Goal: Information Seeking & Learning: Find specific fact

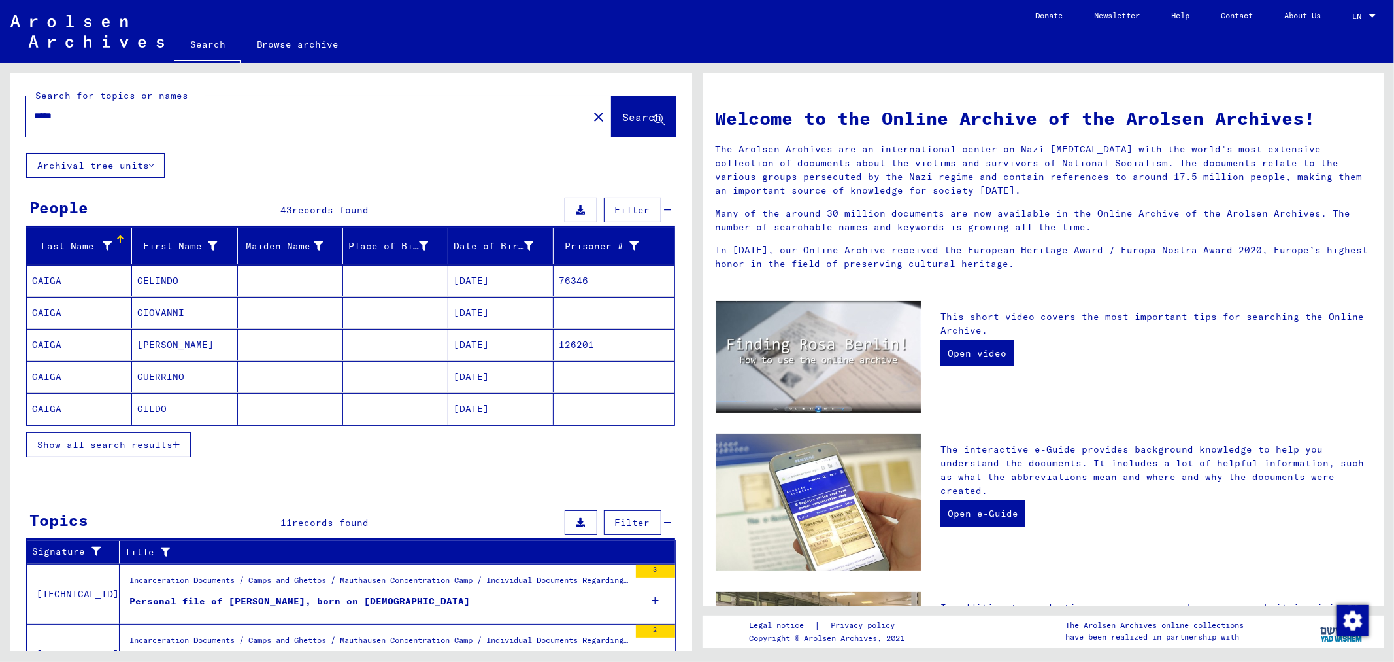
click at [217, 127] on div "*****" at bounding box center [299, 115] width 546 height 29
click at [222, 122] on input "*****" at bounding box center [303, 116] width 539 height 14
type input "*"
click at [569, 279] on mat-cell "113332" at bounding box center [614, 280] width 120 height 31
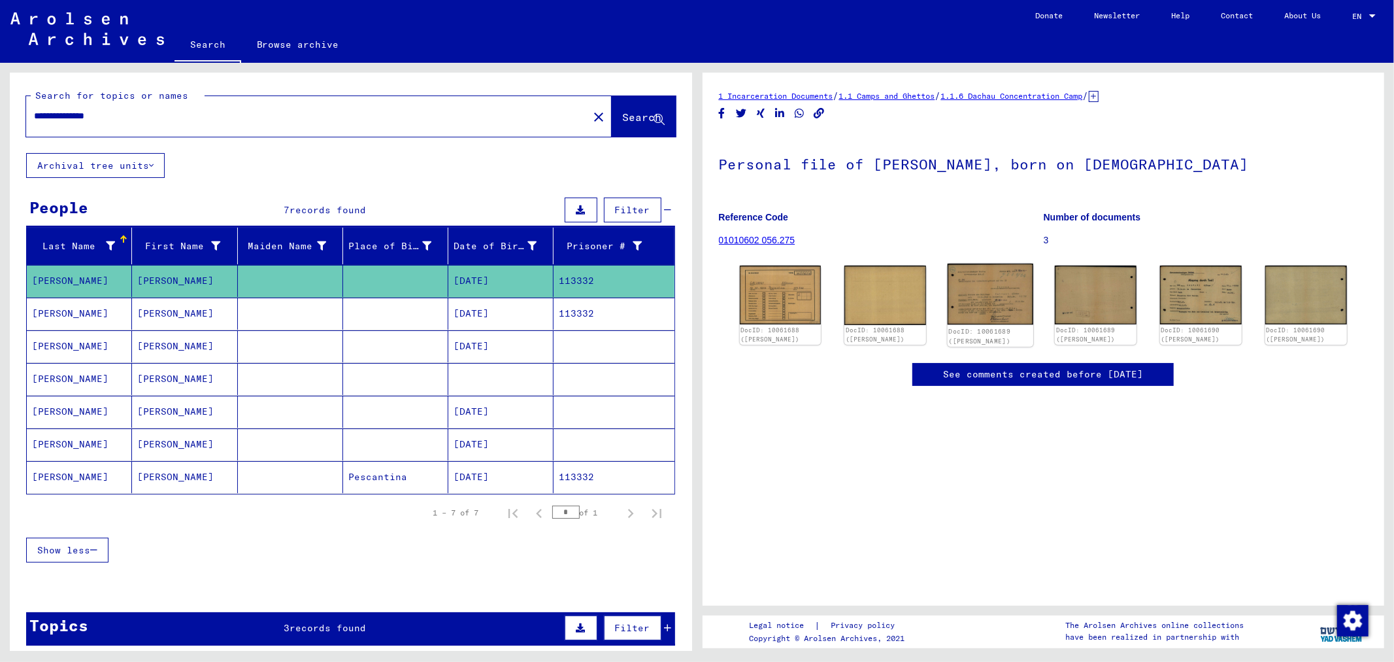
click at [988, 295] on img at bounding box center [991, 293] width 86 height 61
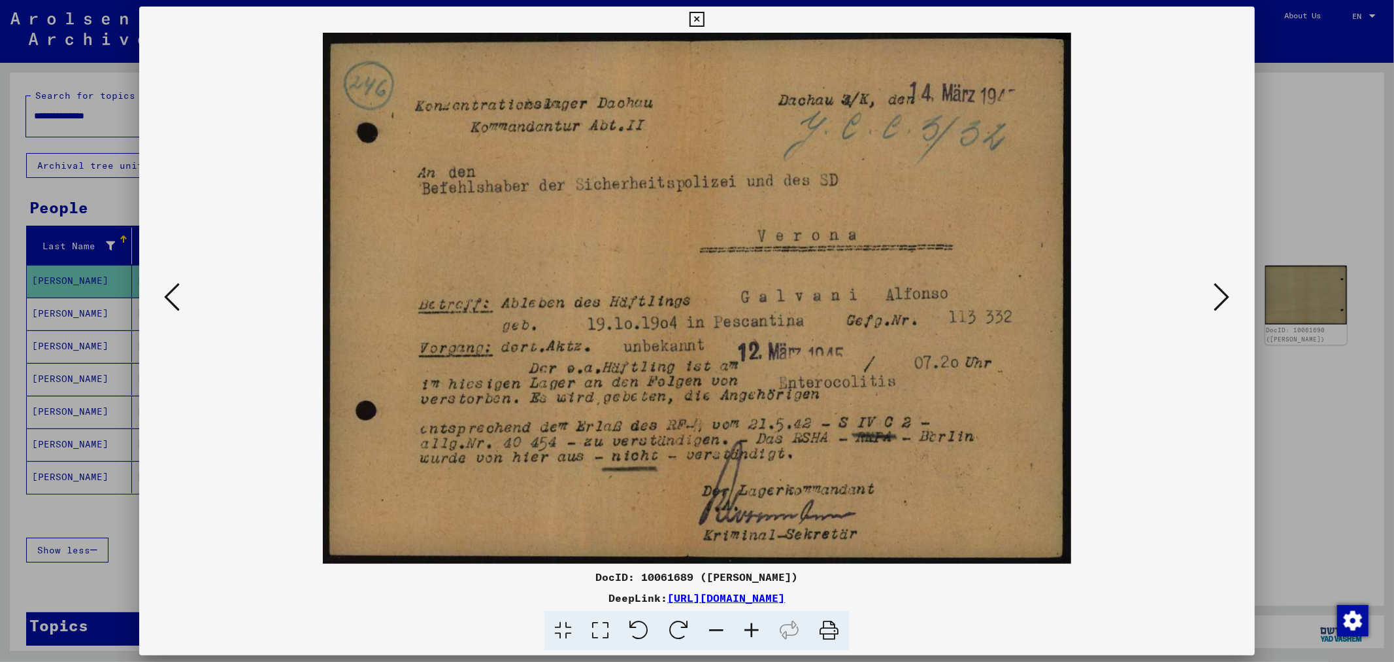
click at [1220, 295] on icon at bounding box center [1223, 296] width 16 height 31
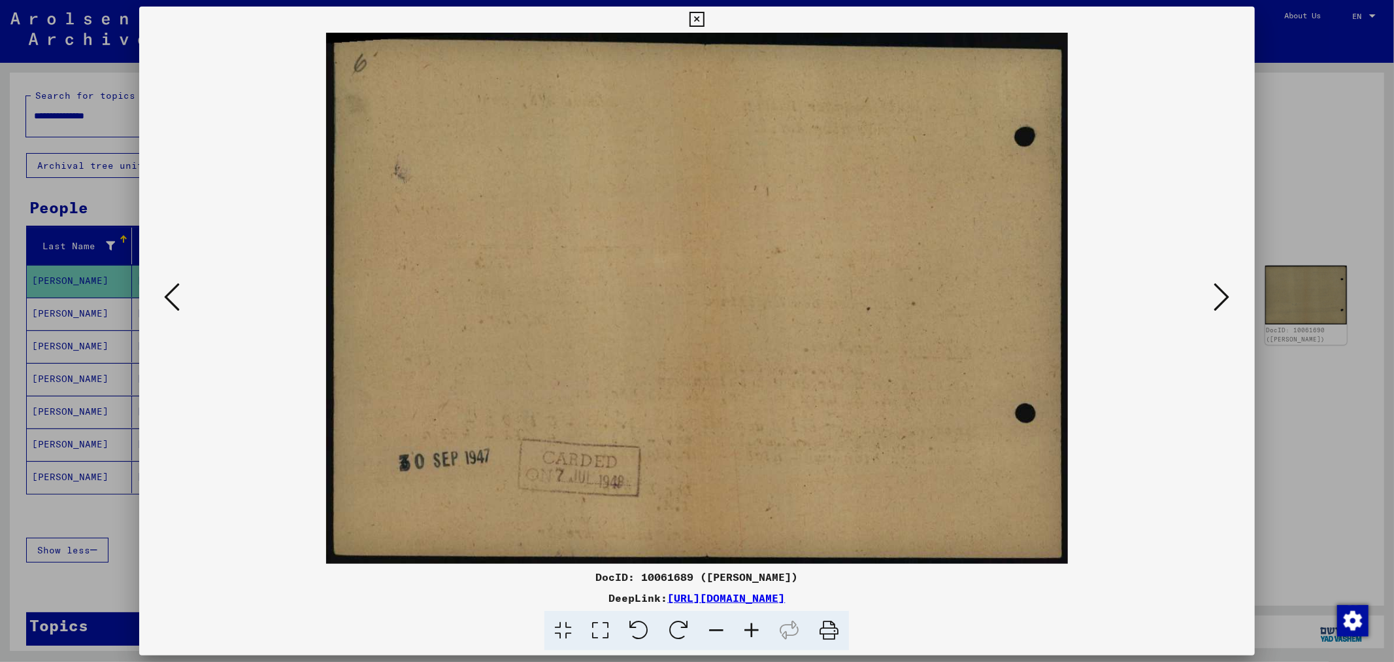
click at [1220, 295] on icon at bounding box center [1223, 296] width 16 height 31
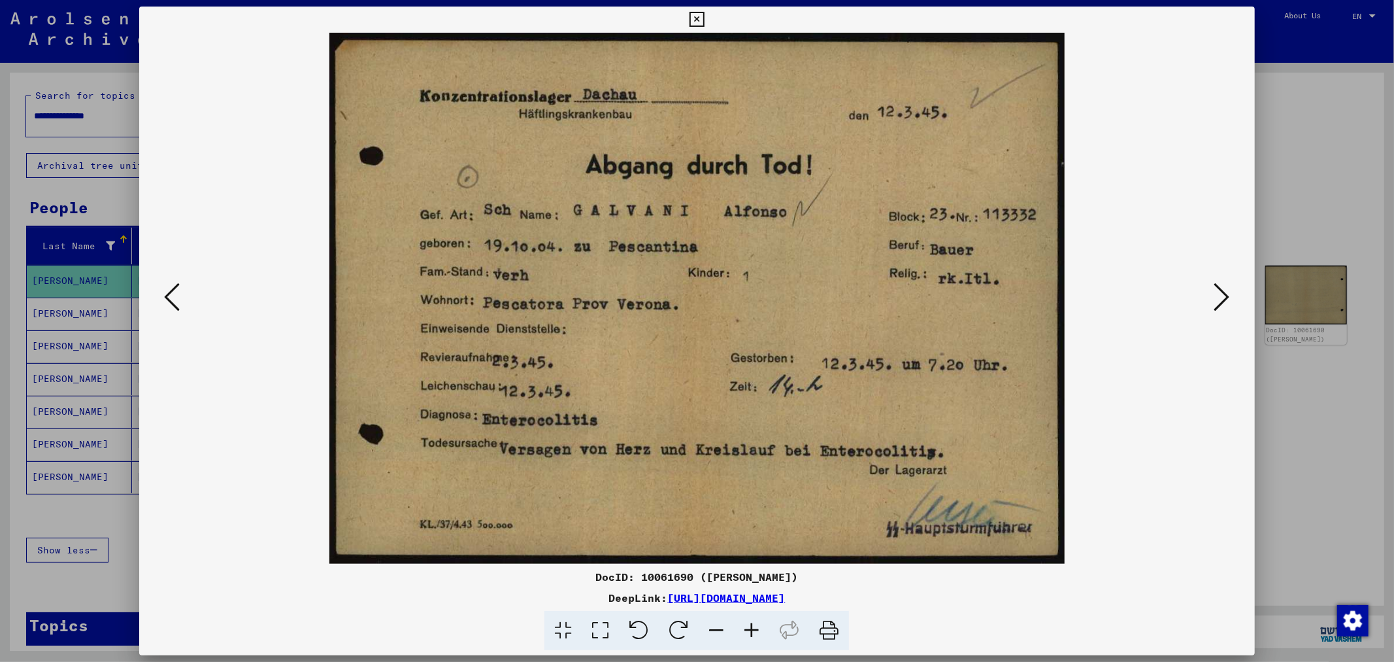
click at [1317, 165] on div at bounding box center [697, 331] width 1394 height 662
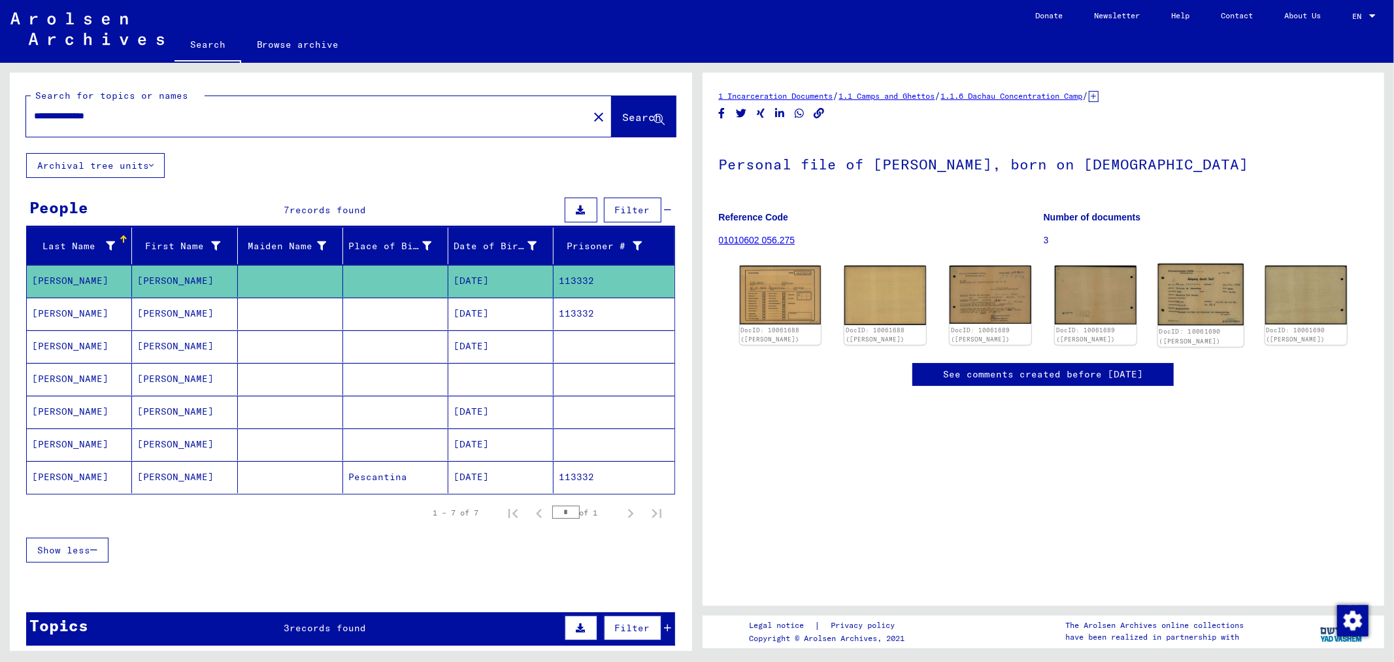
click at [1188, 291] on img at bounding box center [1201, 294] width 86 height 62
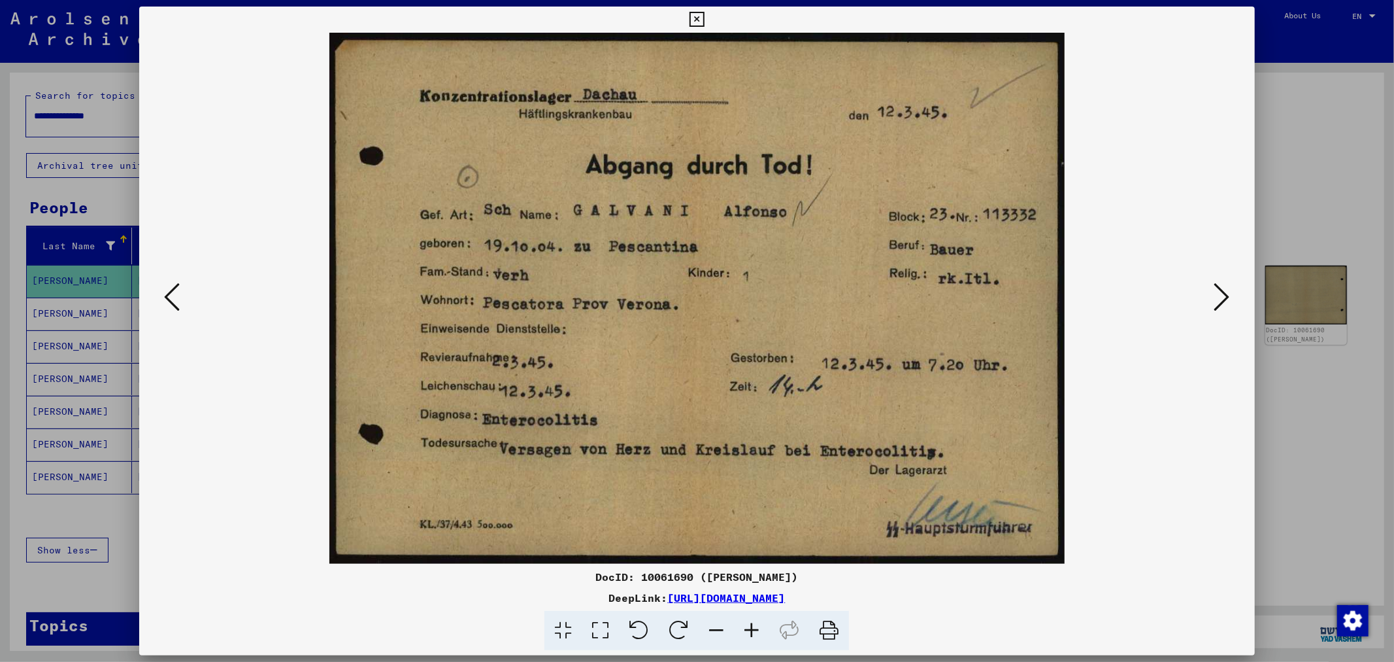
click at [1315, 212] on div at bounding box center [697, 331] width 1394 height 662
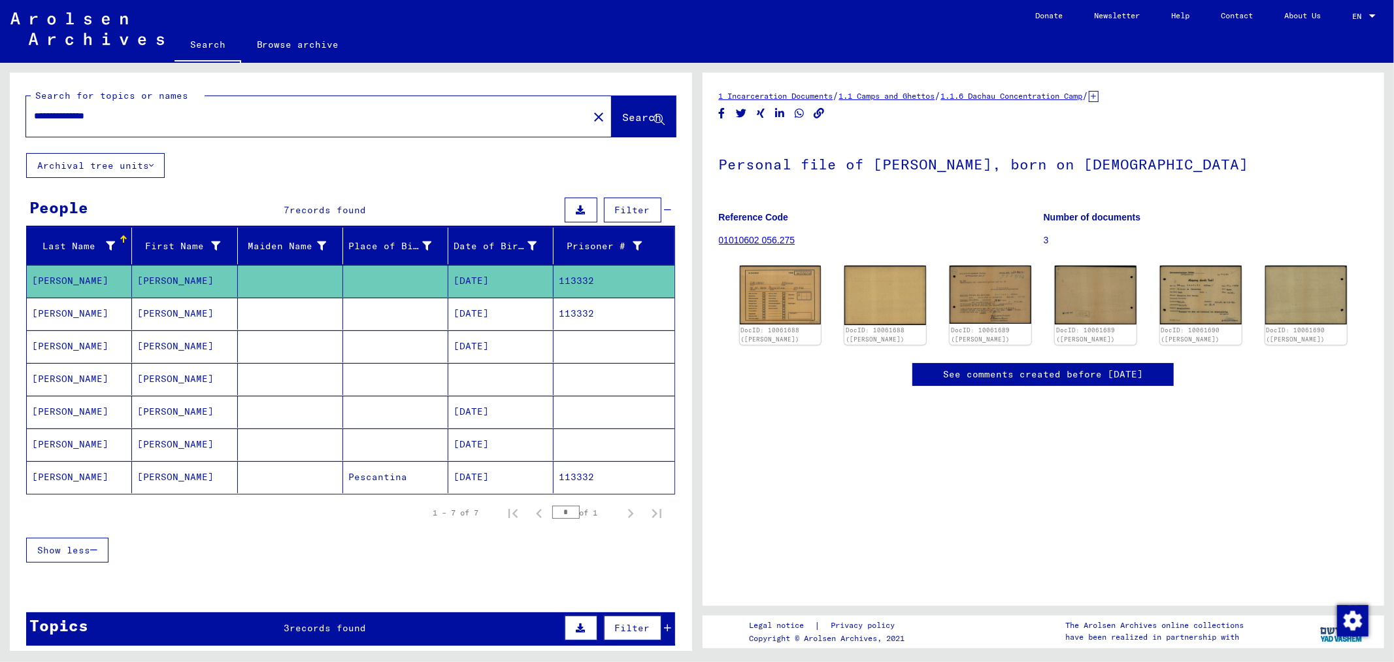
click at [608, 308] on mat-cell "113332" at bounding box center [614, 313] width 120 height 32
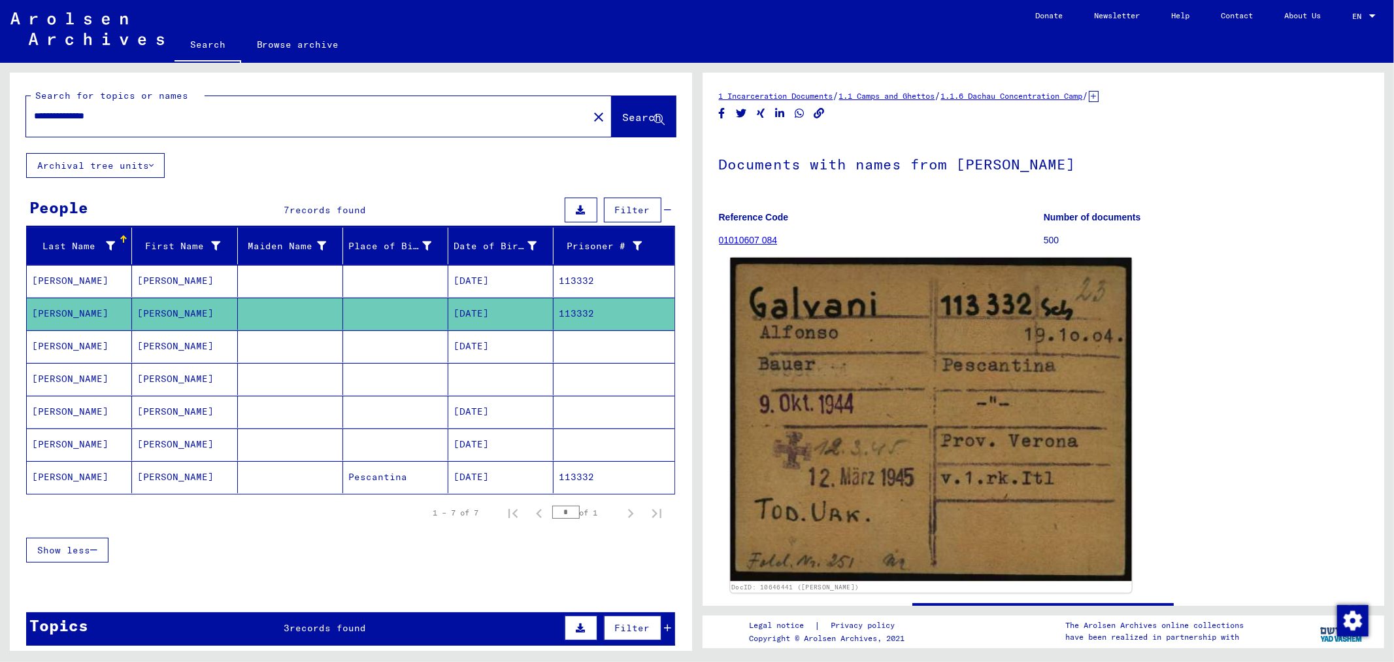
click at [926, 423] on img at bounding box center [930, 420] width 401 height 324
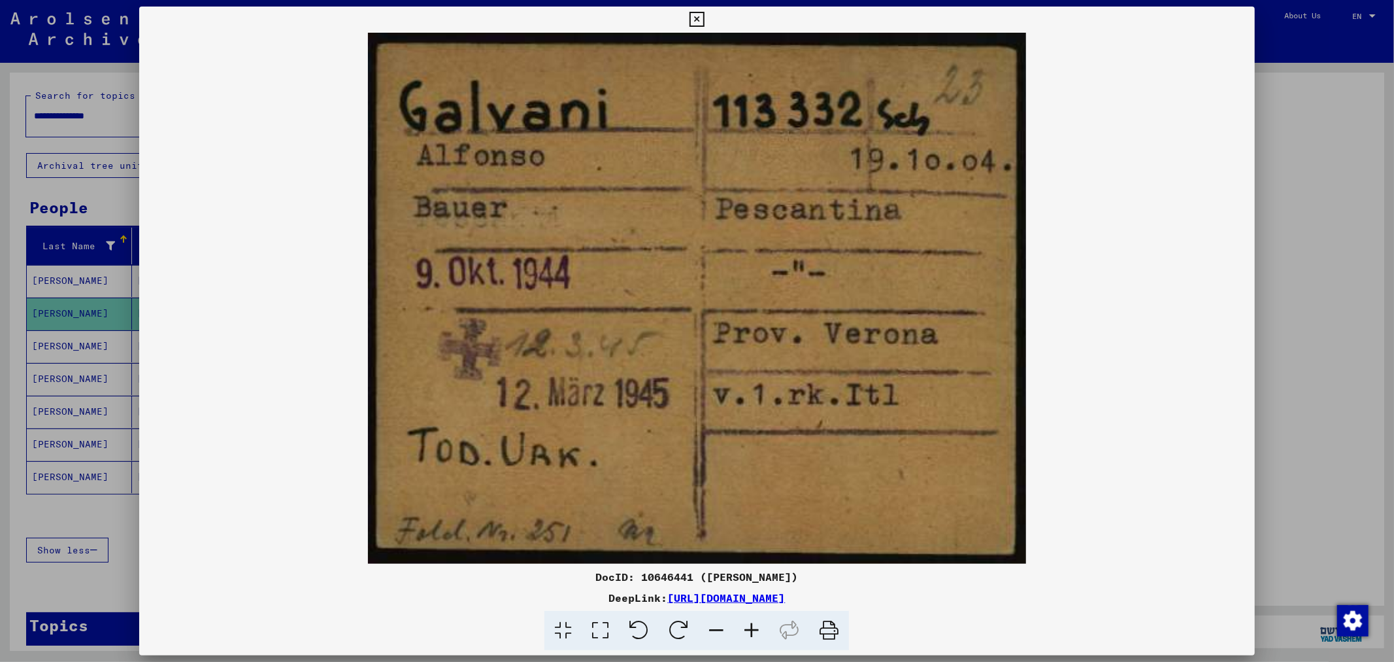
click at [1299, 269] on div at bounding box center [697, 331] width 1394 height 662
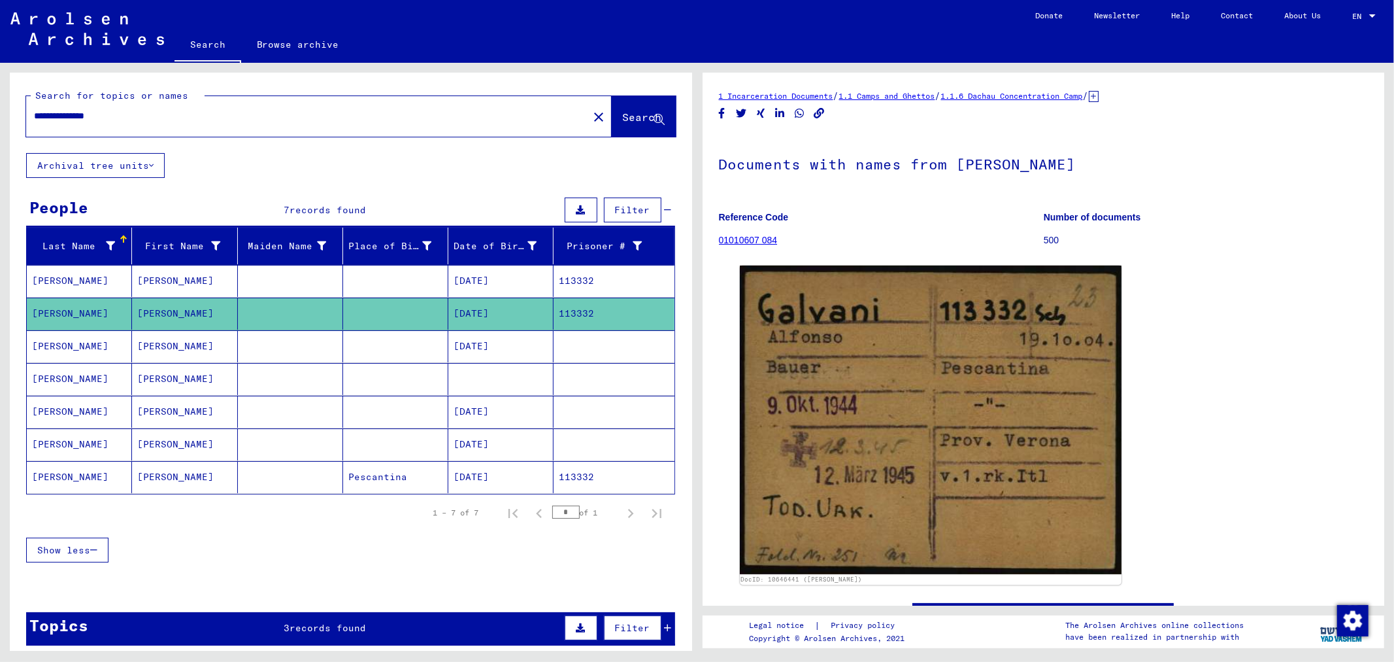
click at [512, 449] on mat-cell "[DATE]" at bounding box center [500, 444] width 105 height 32
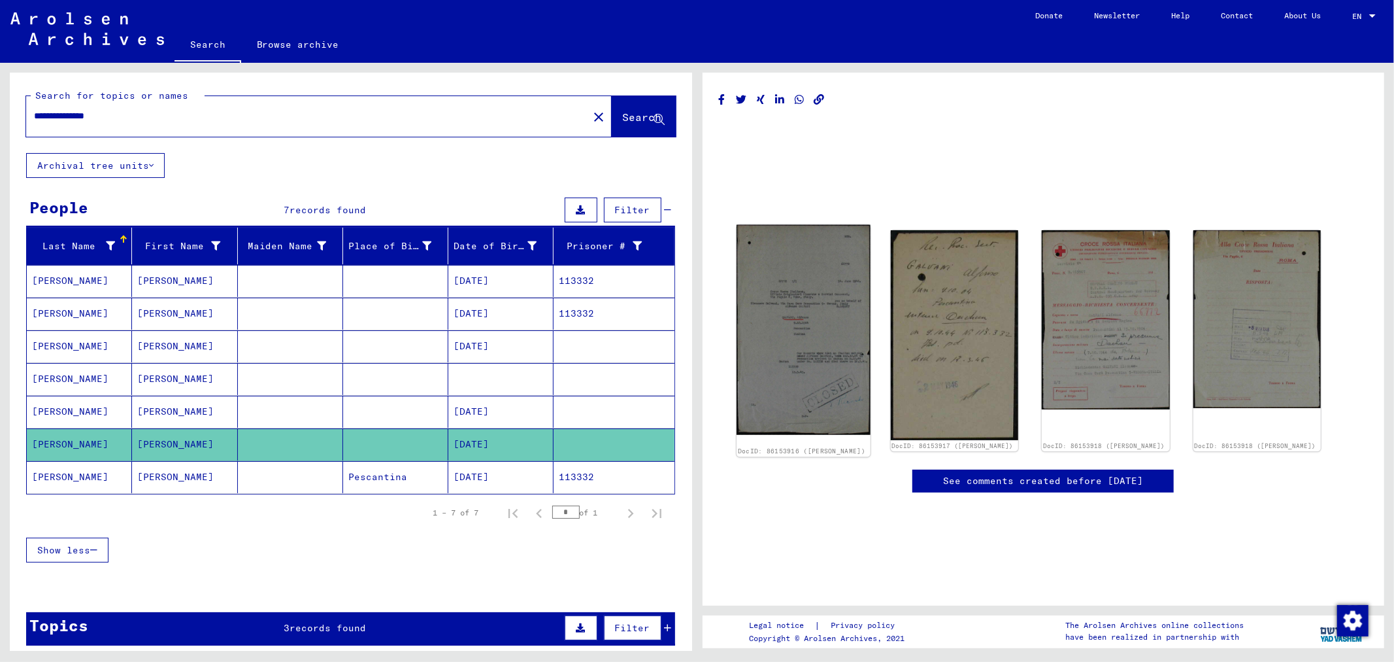
click at [839, 321] on img at bounding box center [804, 330] width 134 height 210
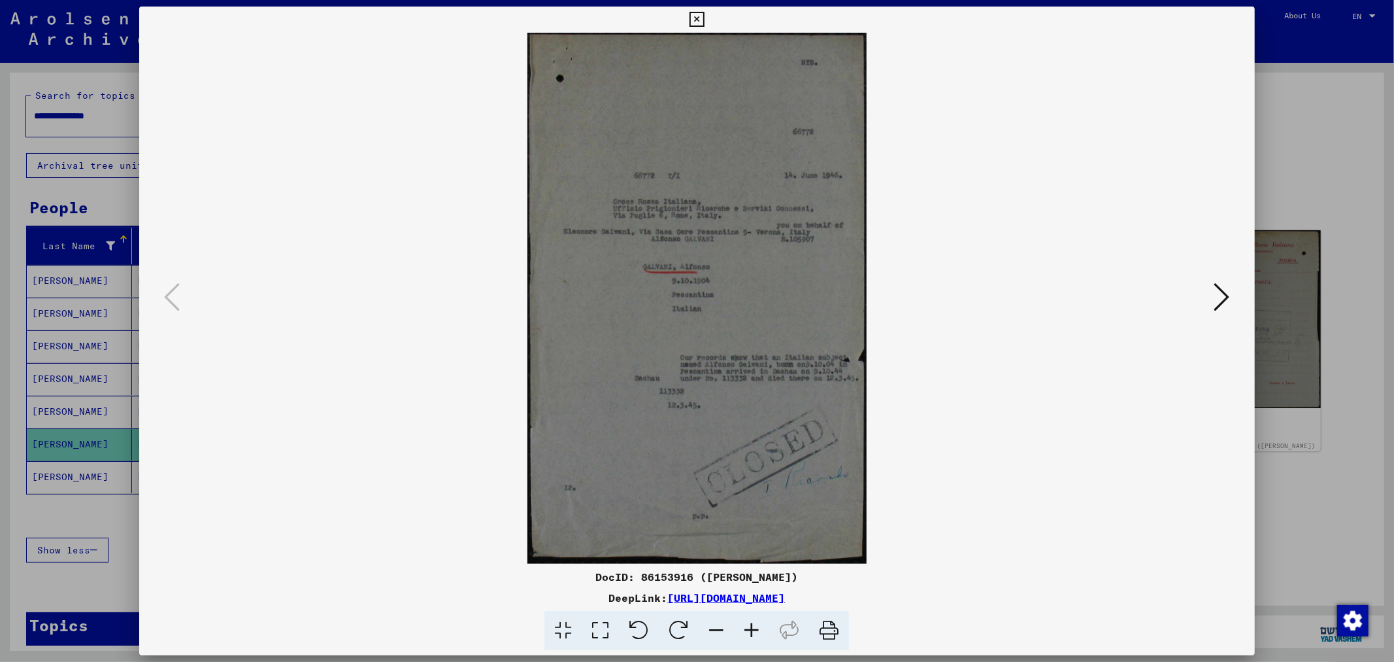
click at [603, 629] on icon at bounding box center [600, 631] width 37 height 40
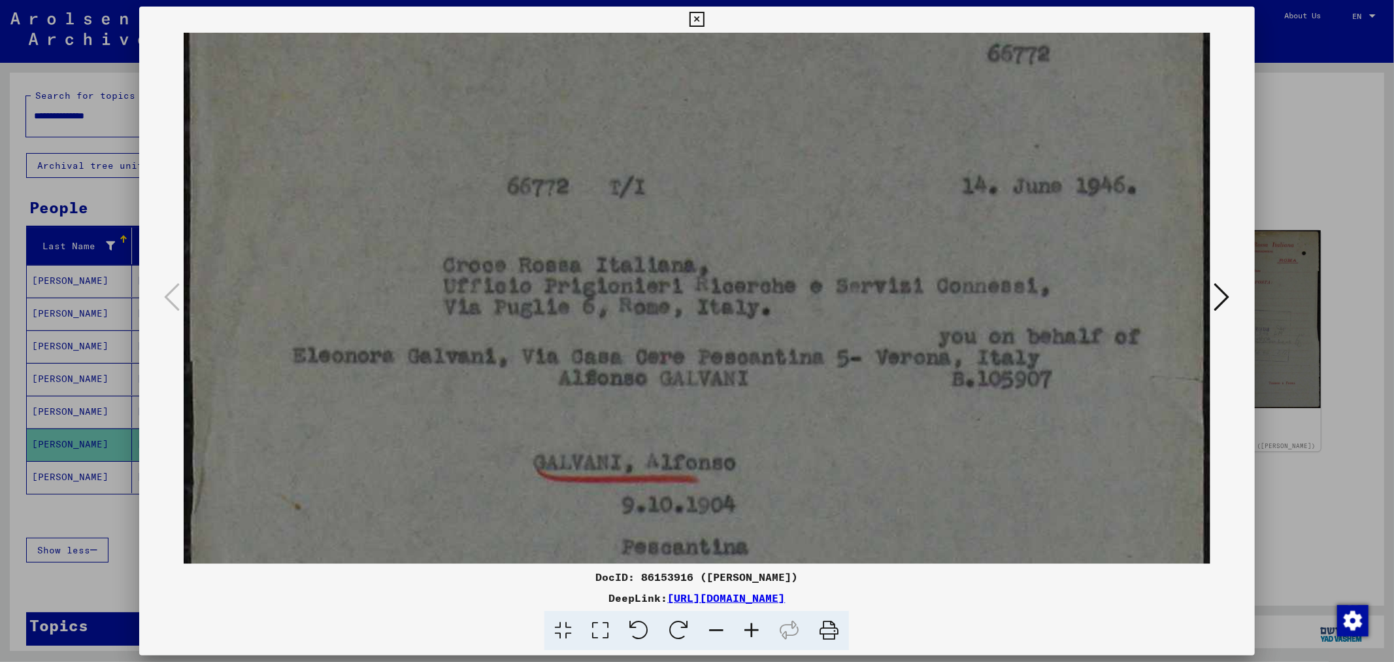
drag, startPoint x: 711, startPoint y: 438, endPoint x: 663, endPoint y: 192, distance: 251.0
click at [663, 192] on img at bounding box center [697, 557] width 1026 height 1606
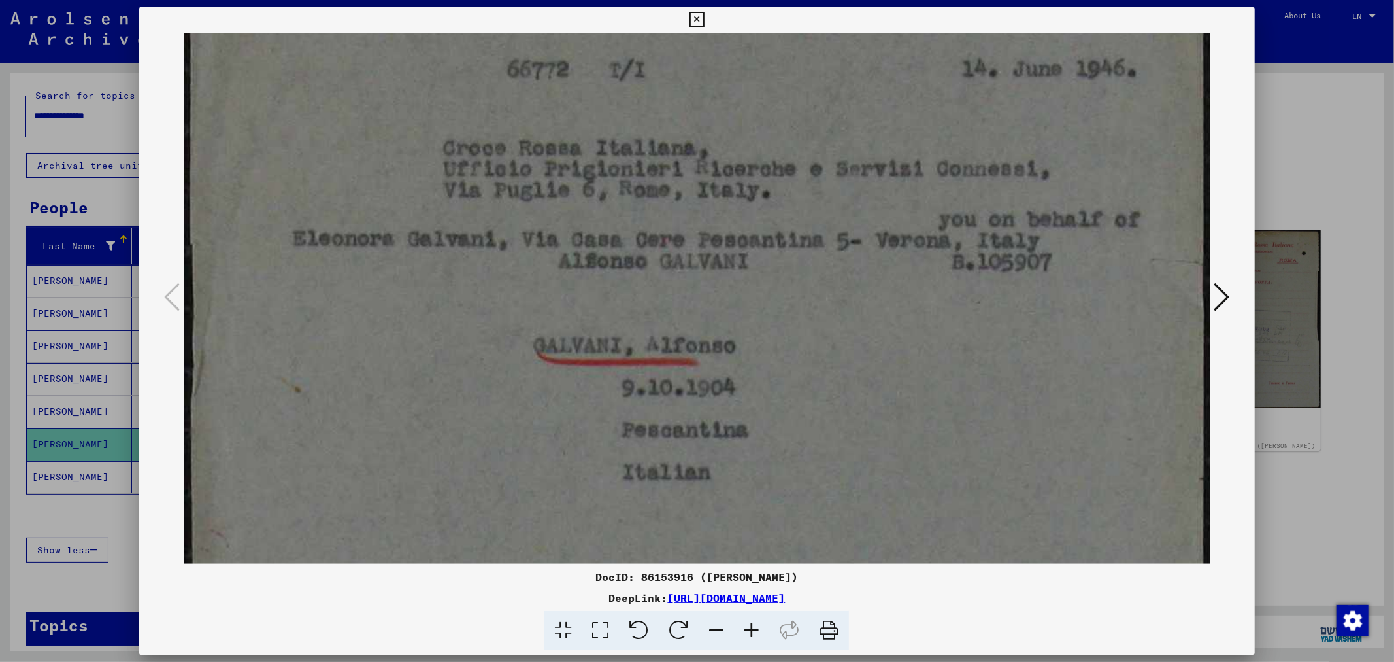
drag, startPoint x: 704, startPoint y: 335, endPoint x: 702, endPoint y: 216, distance: 119.0
click at [702, 216] on img at bounding box center [697, 440] width 1026 height 1606
click at [1211, 291] on button at bounding box center [1223, 297] width 24 height 37
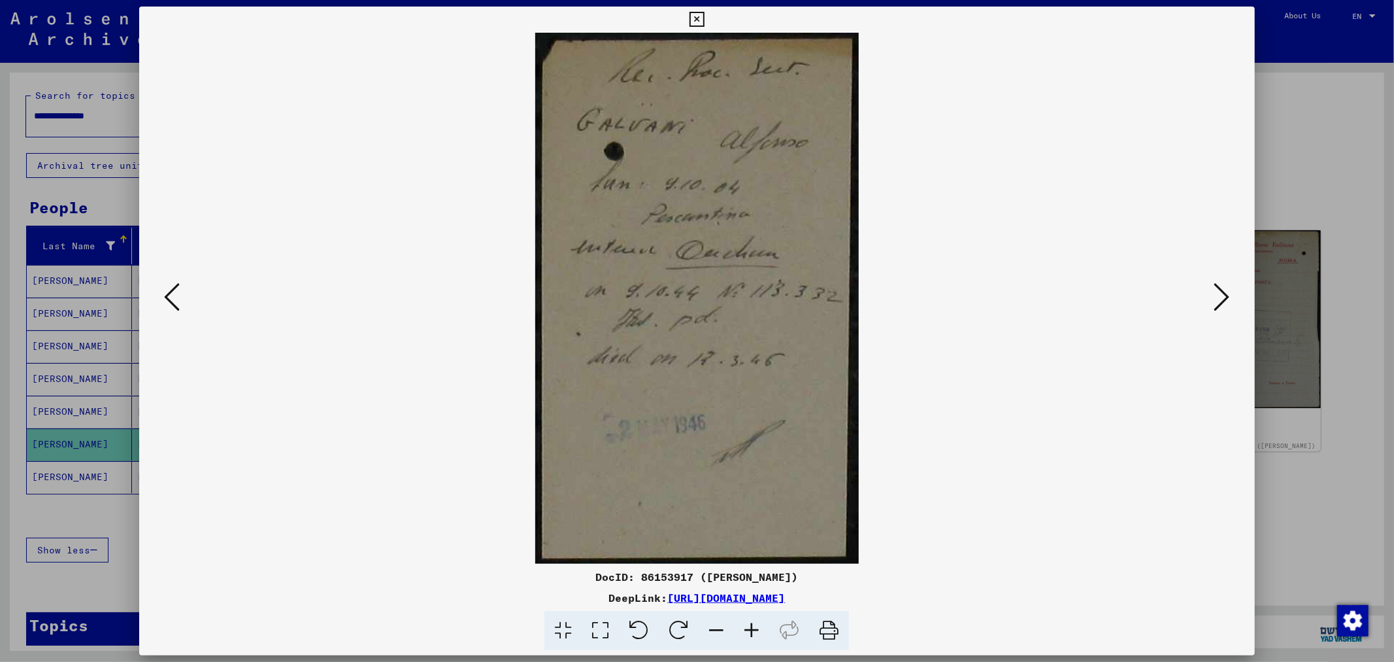
scroll to position [0, 0]
click at [1211, 291] on button at bounding box center [1223, 297] width 24 height 37
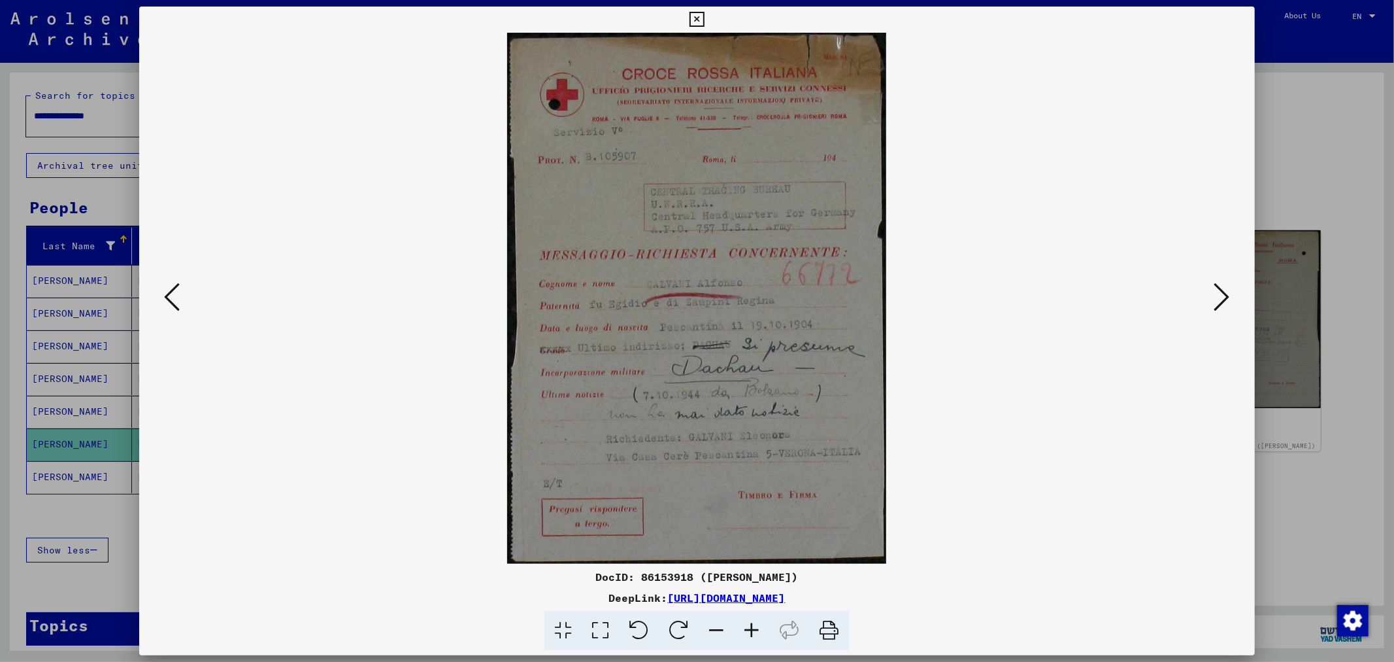
click at [1211, 291] on button at bounding box center [1223, 297] width 24 height 37
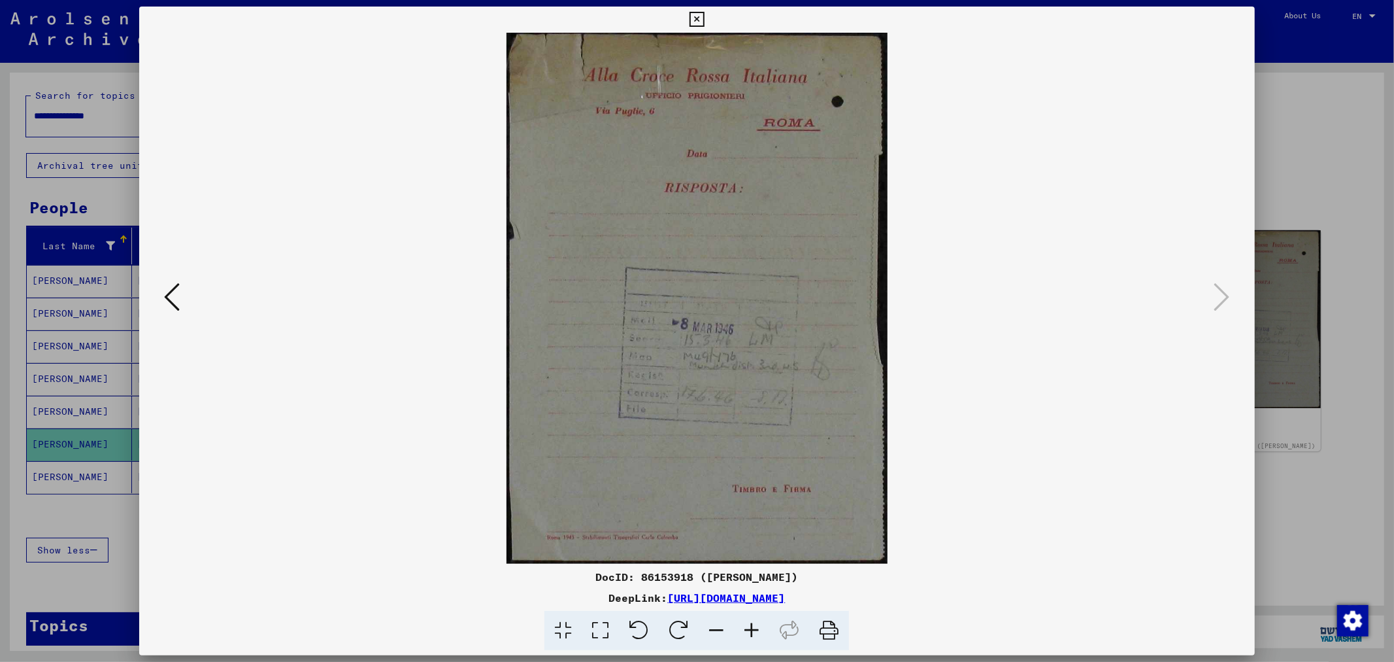
click at [1299, 188] on div at bounding box center [697, 331] width 1394 height 662
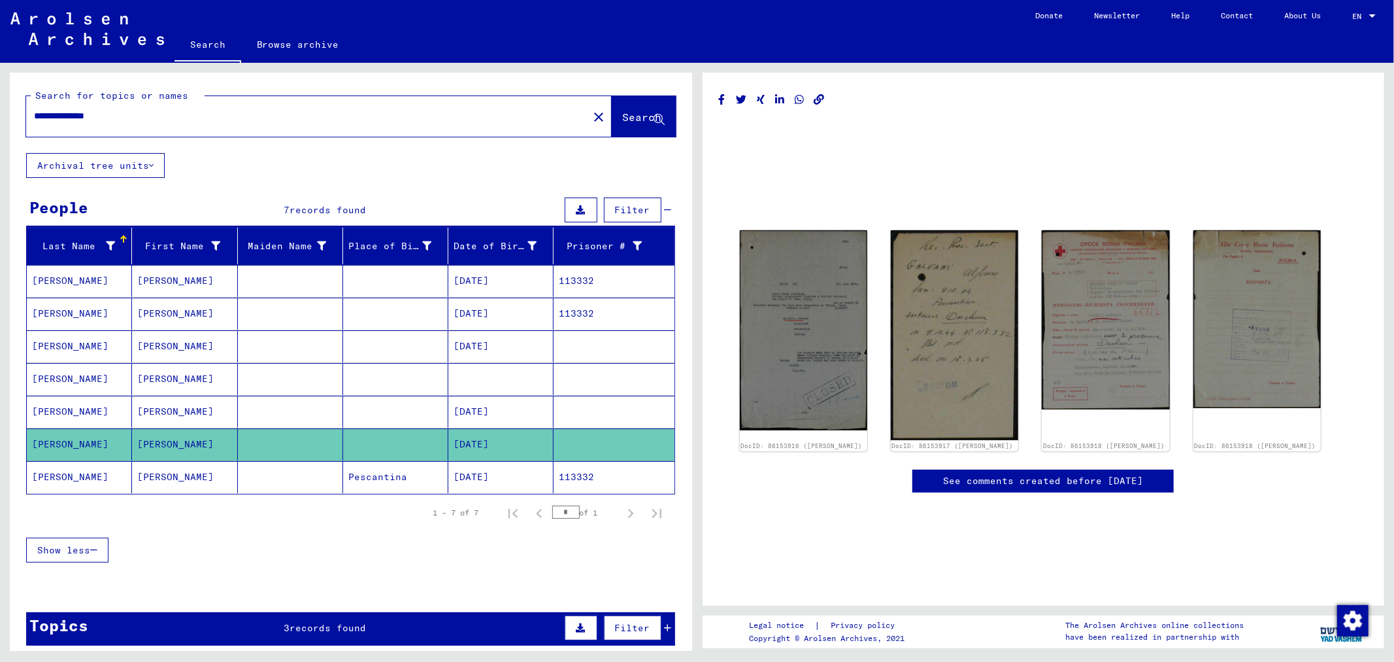
click at [382, 479] on mat-cell "Pescantina" at bounding box center [395, 477] width 105 height 32
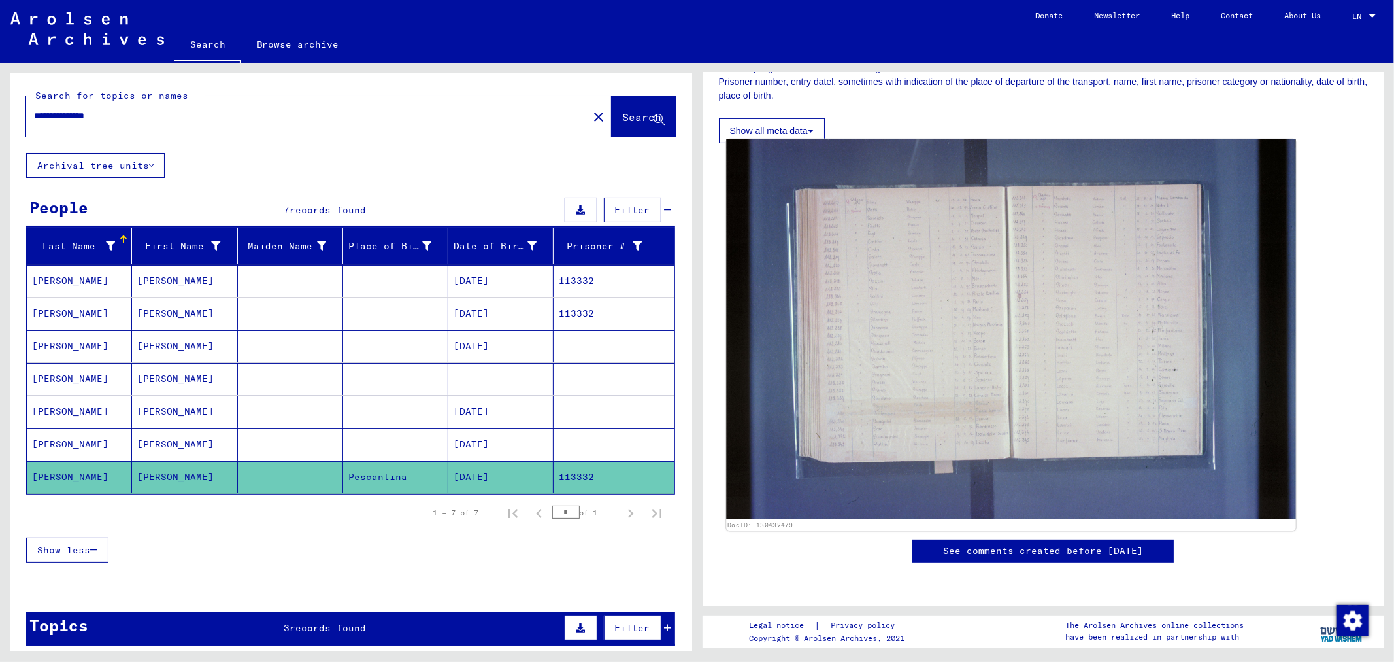
scroll to position [363, 0]
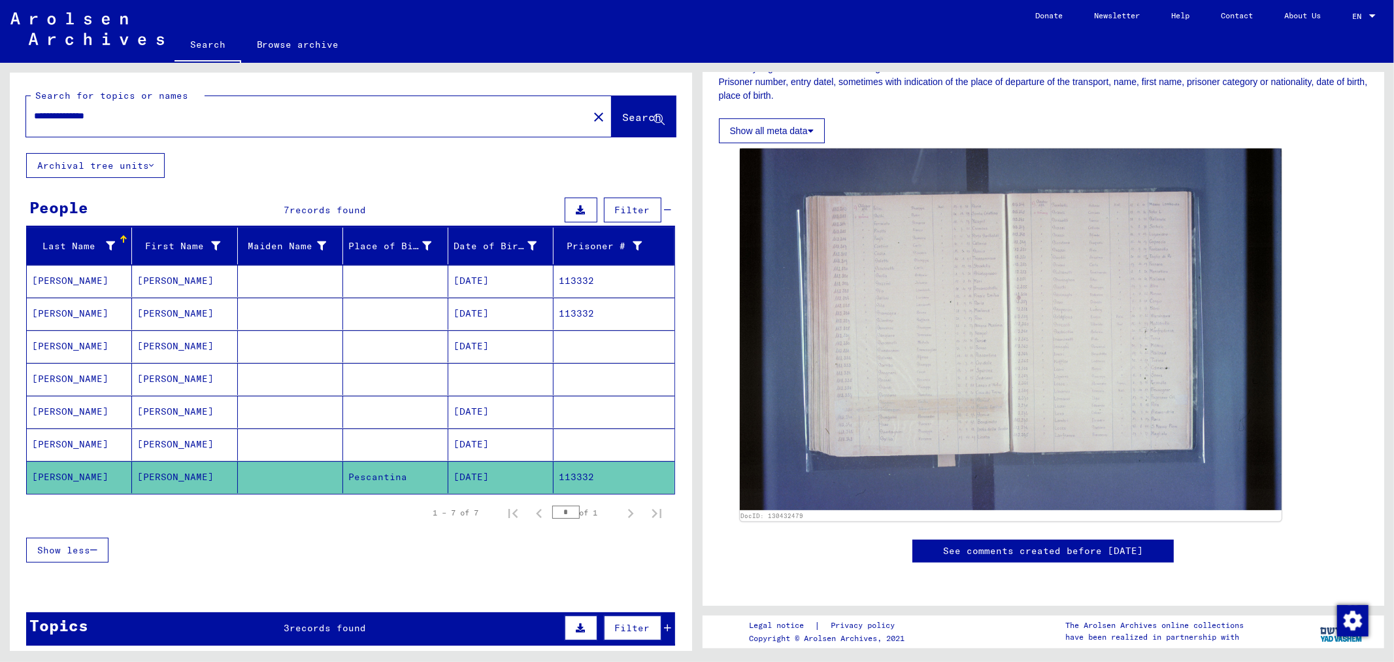
drag, startPoint x: 138, startPoint y: 114, endPoint x: 149, endPoint y: 114, distance: 11.1
click at [138, 114] on input "**********" at bounding box center [307, 116] width 546 height 14
type input "*"
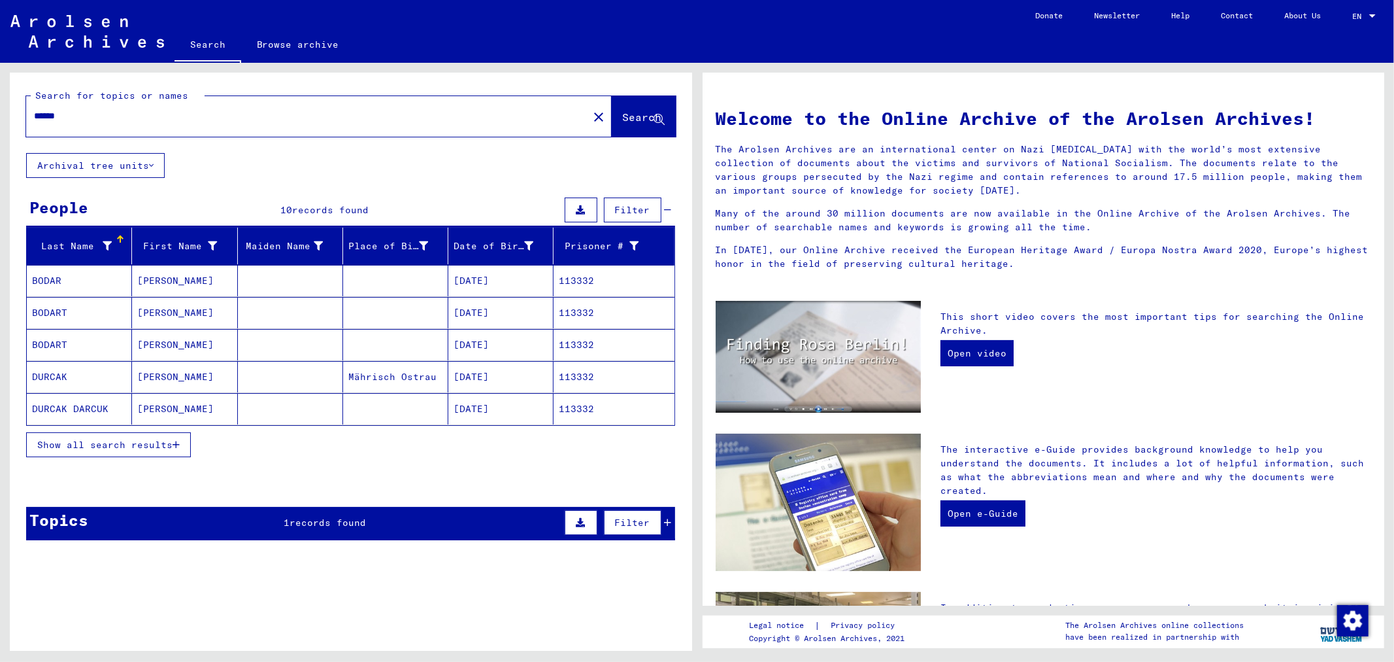
click at [176, 447] on icon "button" at bounding box center [176, 444] width 7 height 9
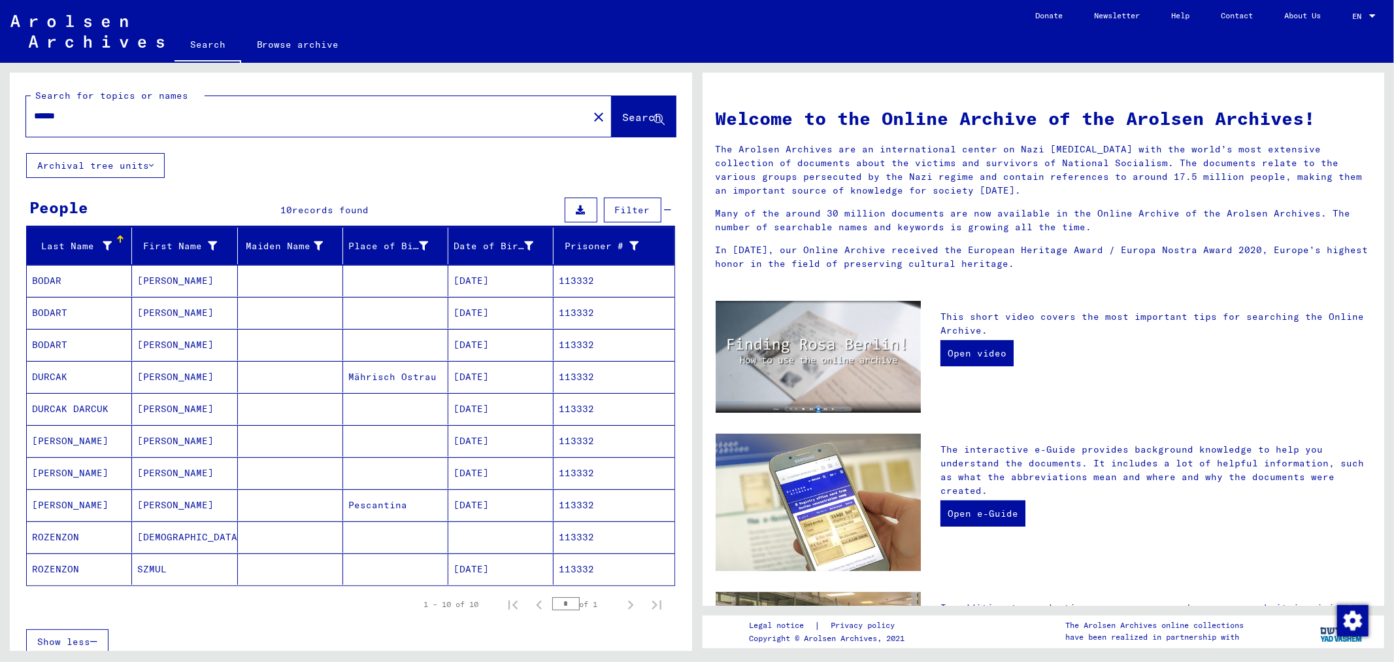
click at [587, 443] on mat-cell "113332" at bounding box center [614, 440] width 120 height 31
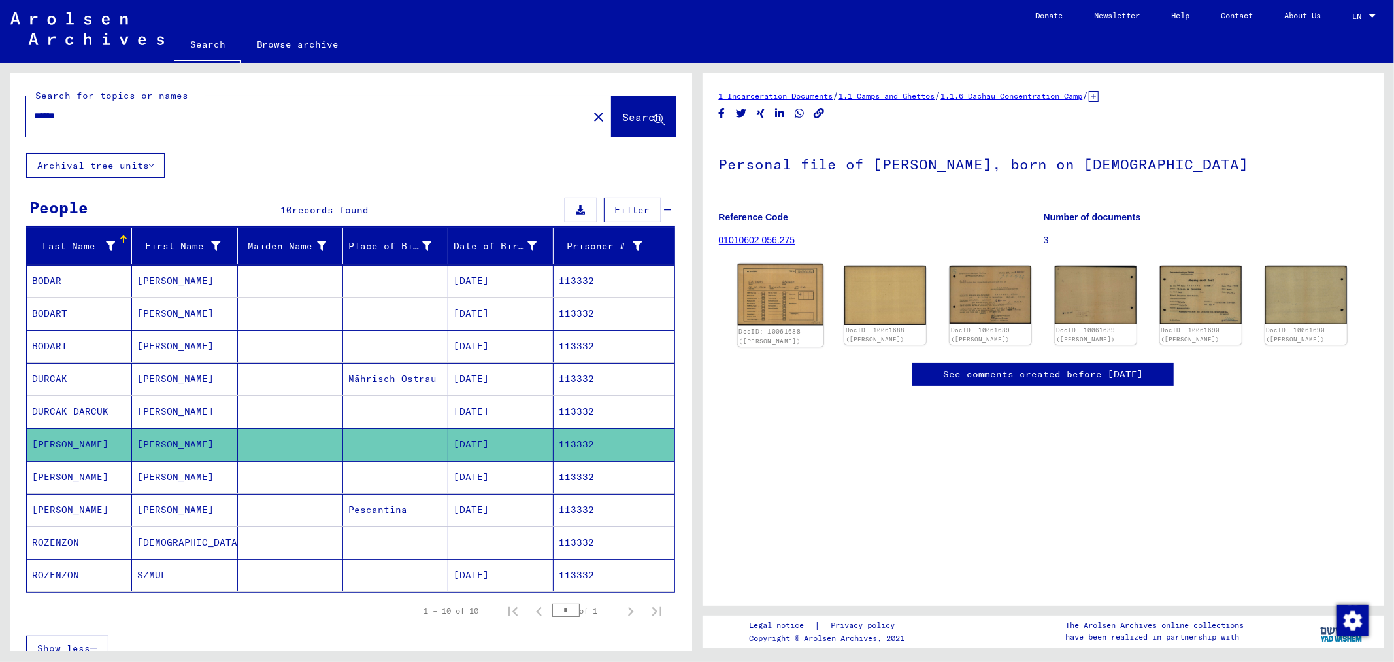
click at [788, 305] on img at bounding box center [780, 293] width 86 height 61
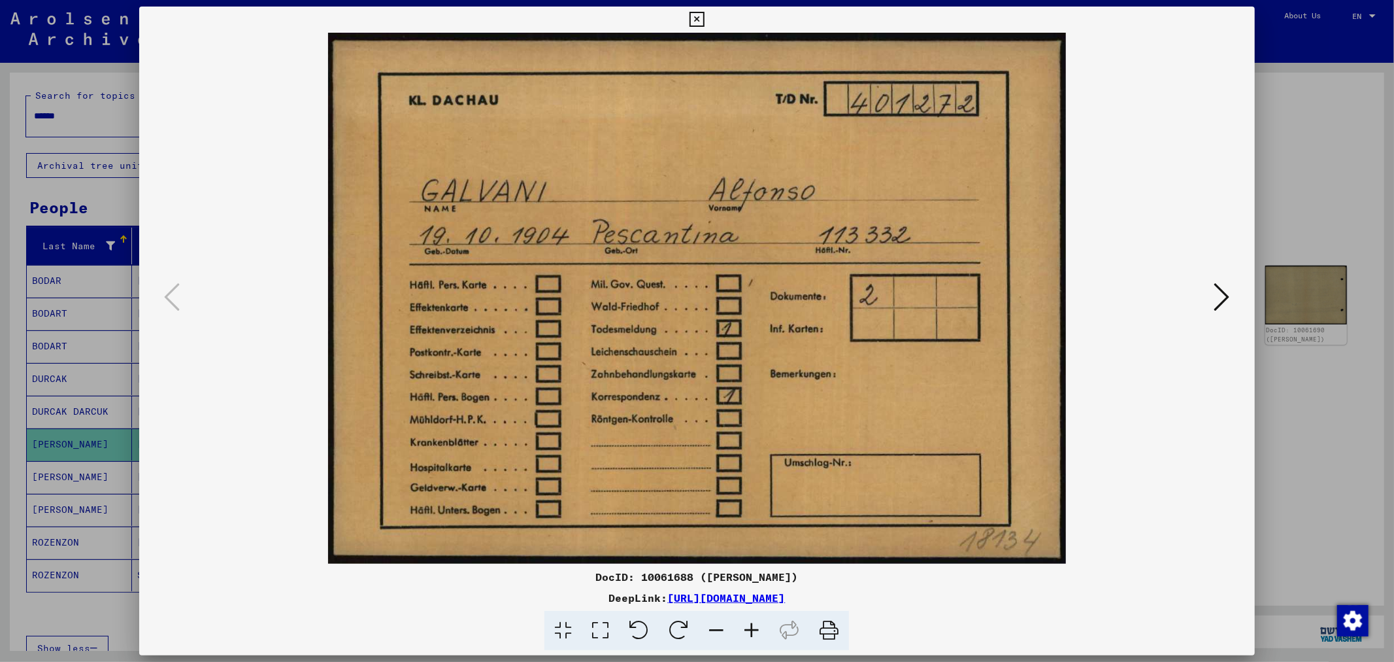
click at [1218, 298] on icon at bounding box center [1223, 296] width 16 height 31
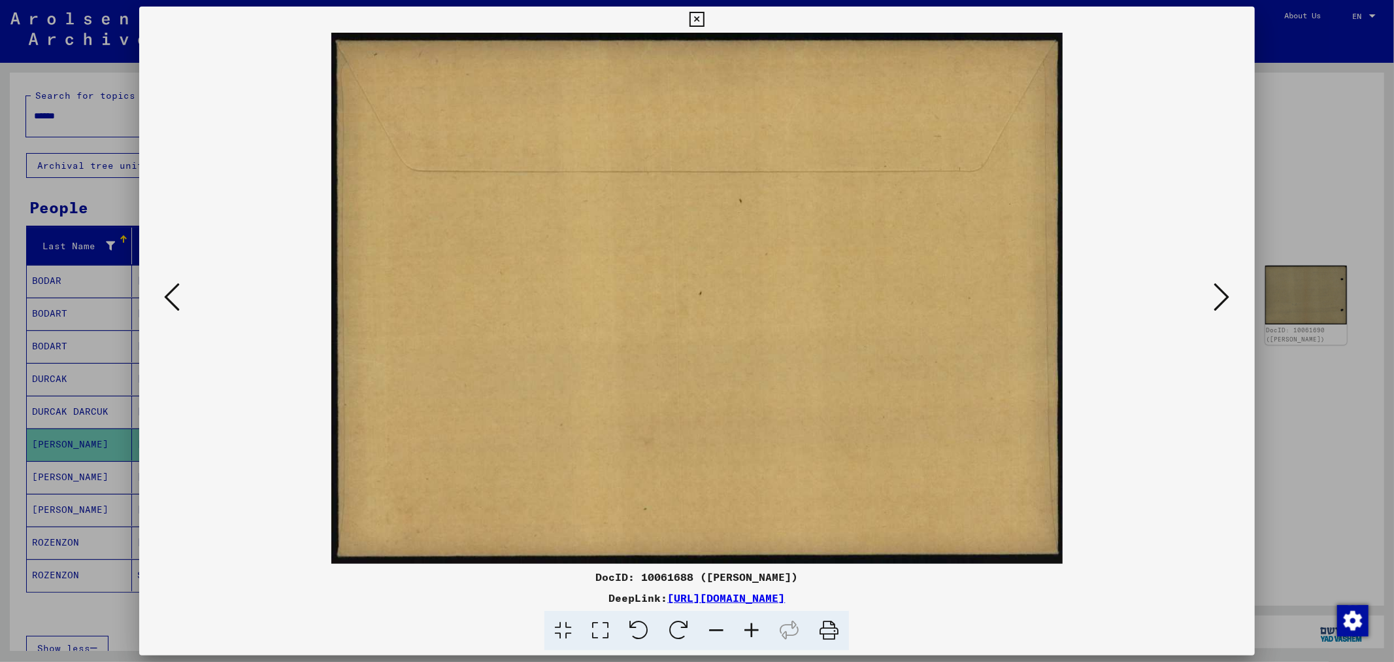
click at [1218, 298] on icon at bounding box center [1223, 296] width 16 height 31
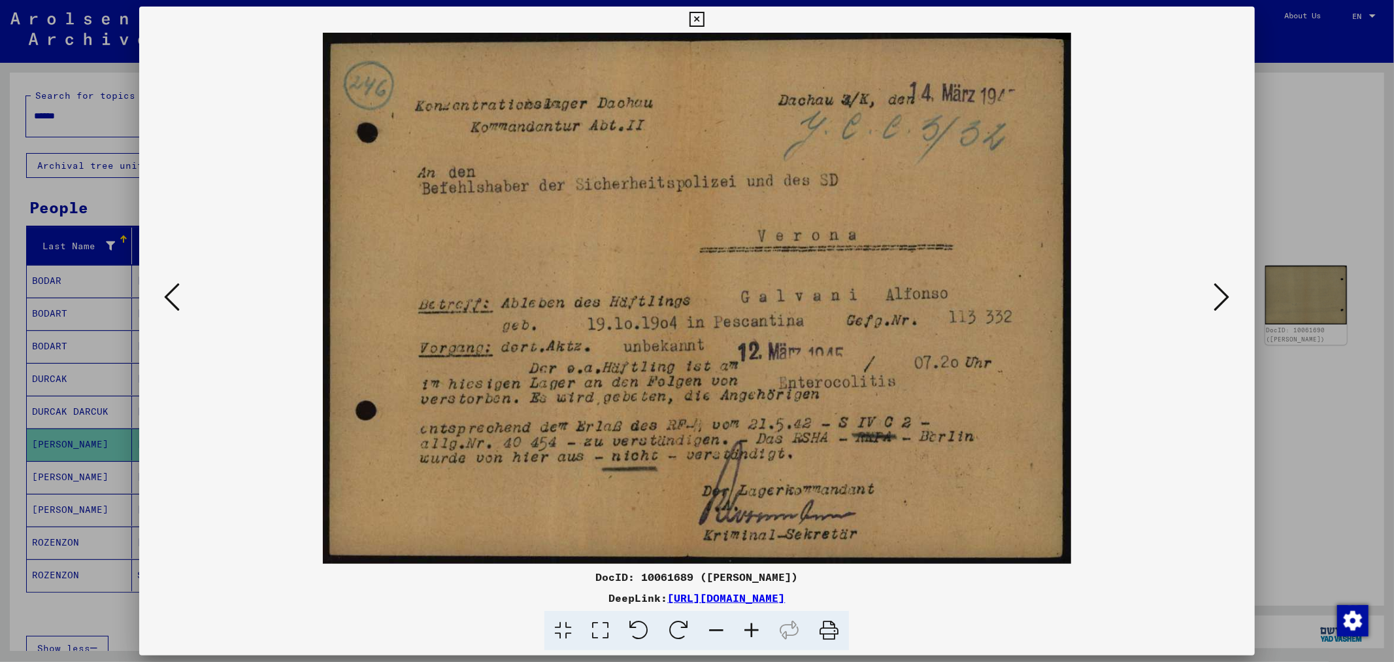
click at [600, 636] on icon at bounding box center [600, 631] width 37 height 40
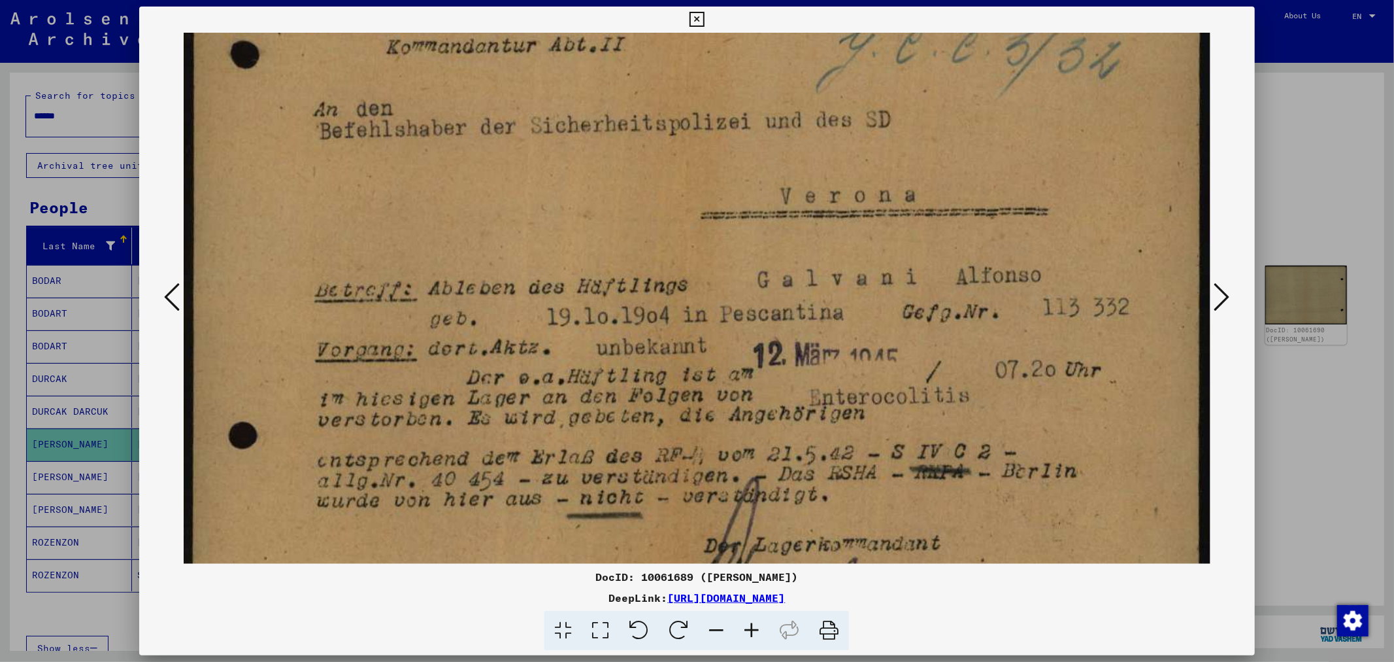
scroll to position [116, 0]
drag, startPoint x: 691, startPoint y: 427, endPoint x: 685, endPoint y: 322, distance: 105.4
click at [685, 322] on img at bounding box center [697, 280] width 1026 height 728
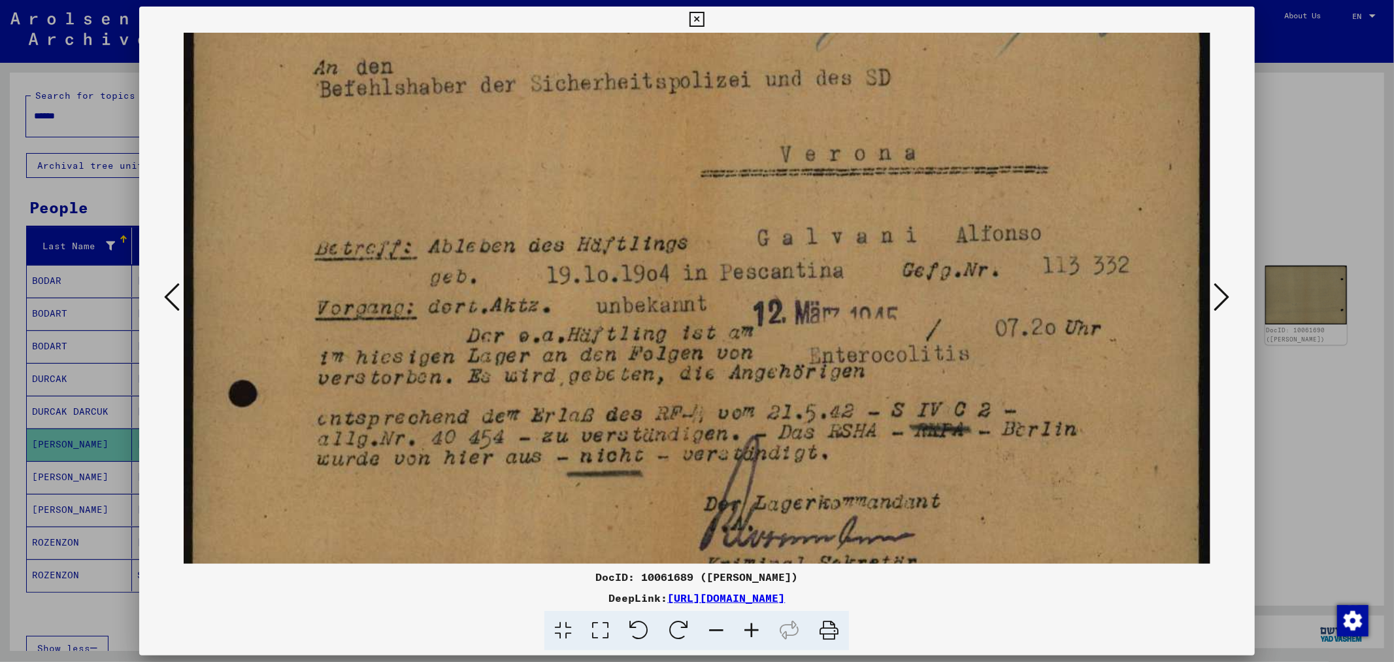
scroll to position [197, 0]
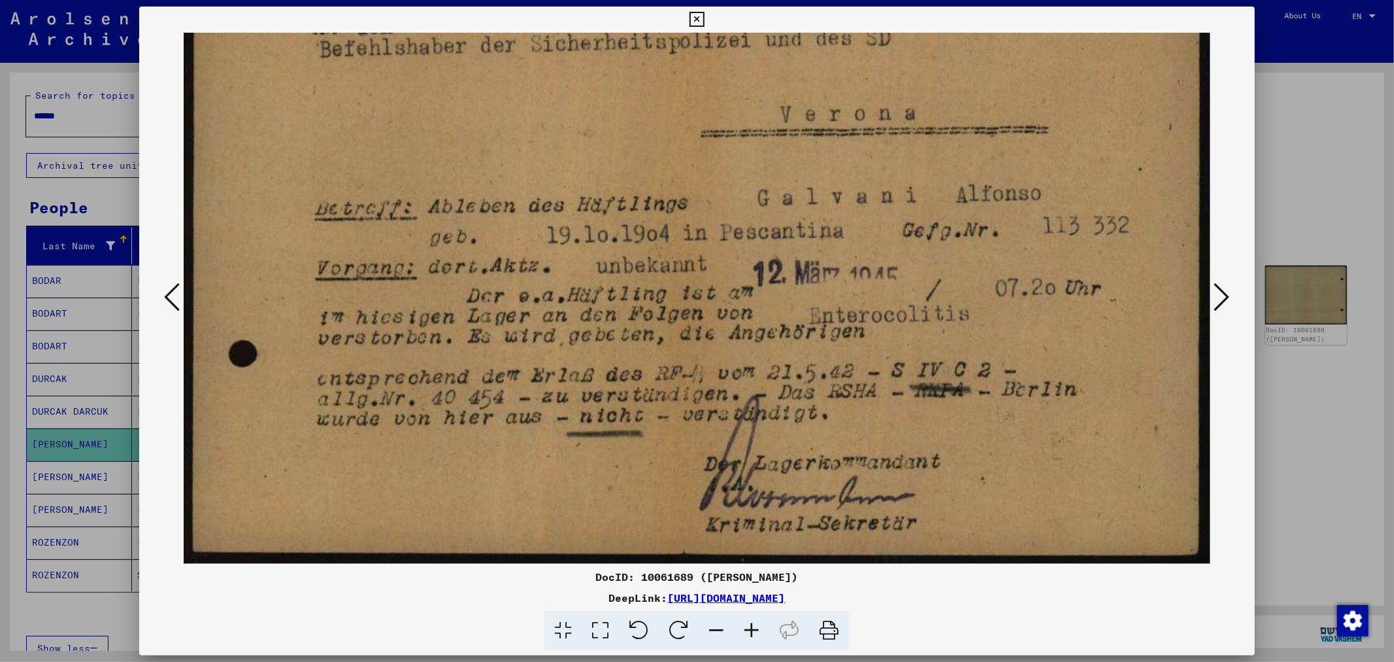
drag, startPoint x: 632, startPoint y: 393, endPoint x: 620, endPoint y: 284, distance: 109.9
click at [620, 284] on img at bounding box center [697, 200] width 1026 height 728
click at [1226, 293] on icon at bounding box center [1223, 296] width 16 height 31
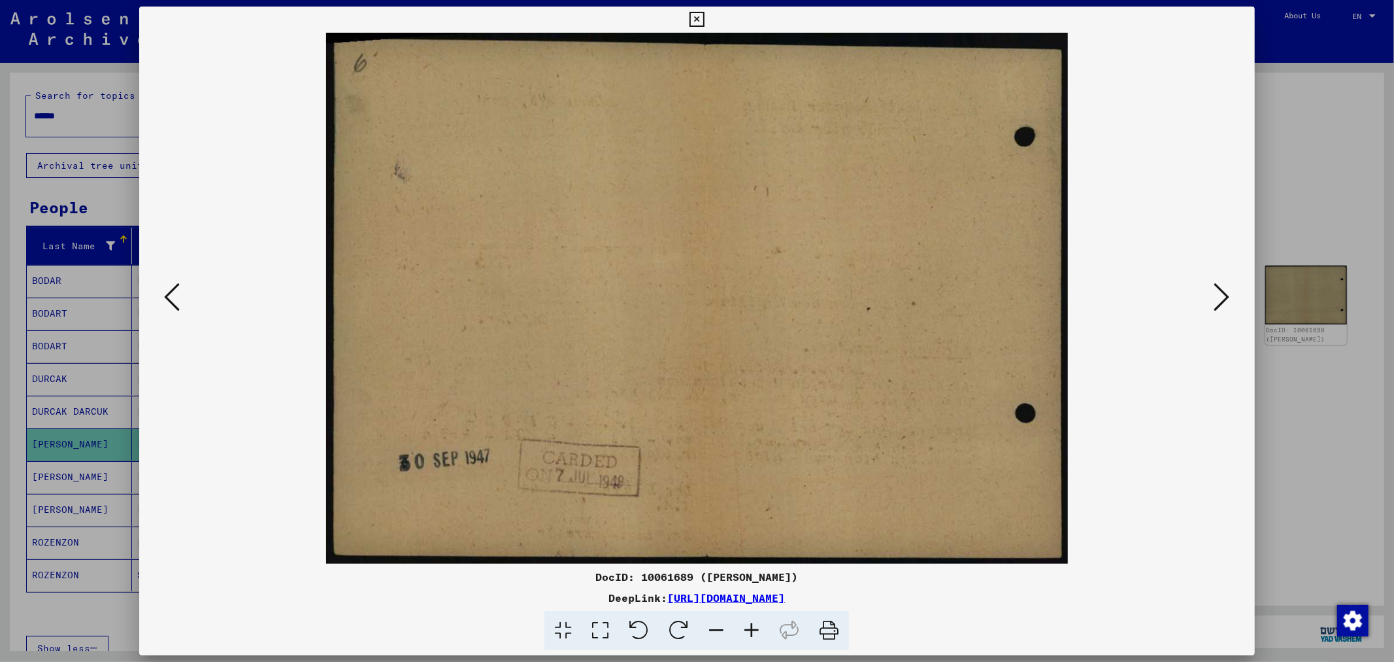
click at [1226, 293] on icon at bounding box center [1223, 296] width 16 height 31
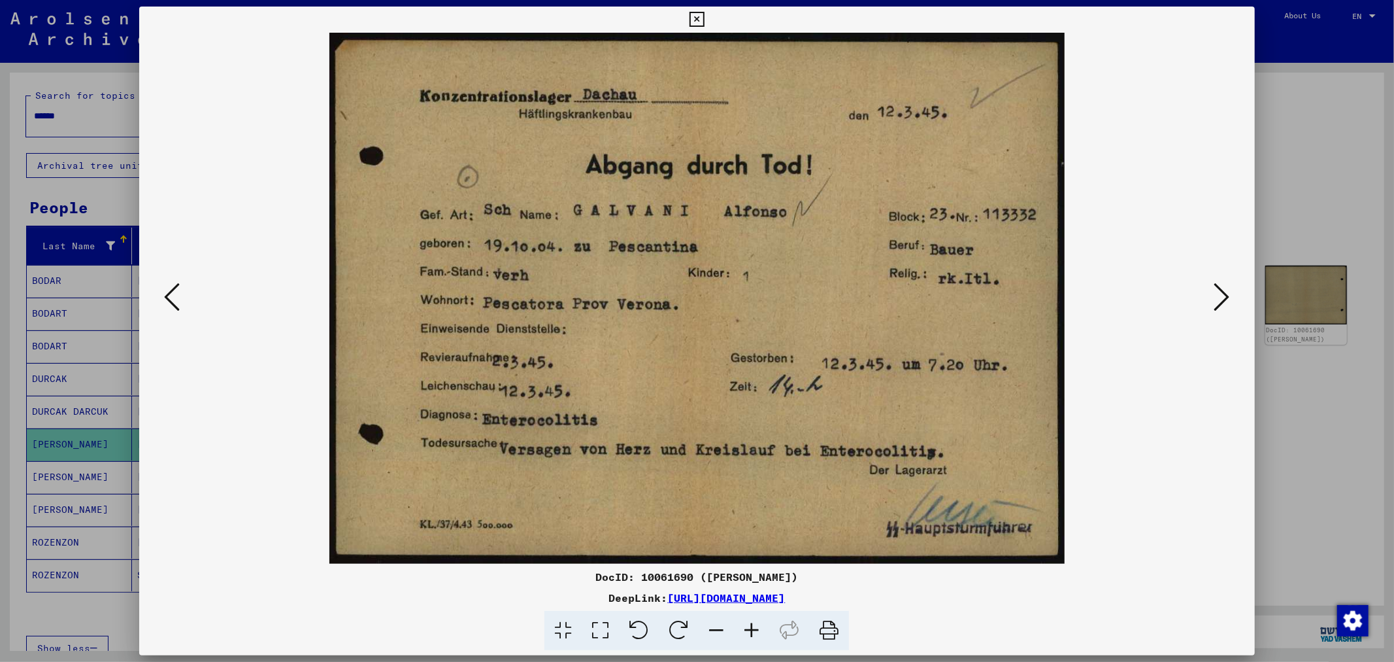
click at [605, 629] on icon at bounding box center [600, 631] width 37 height 40
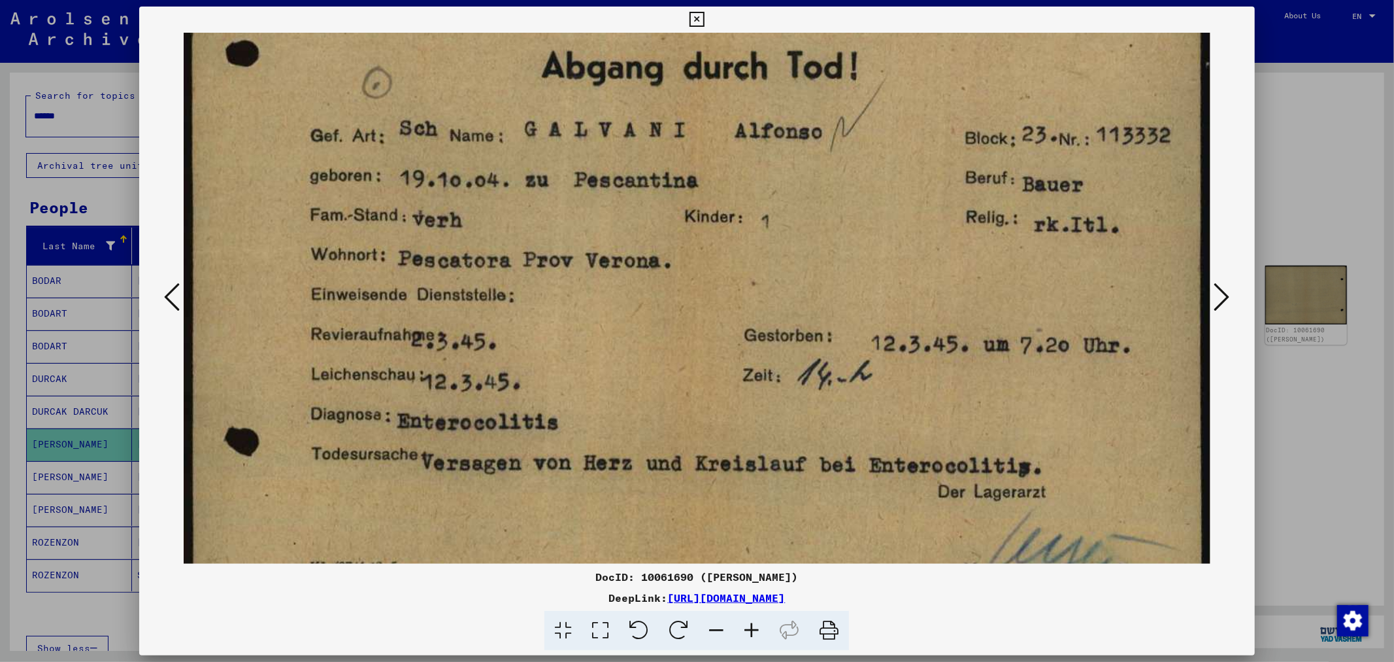
scroll to position [154, 0]
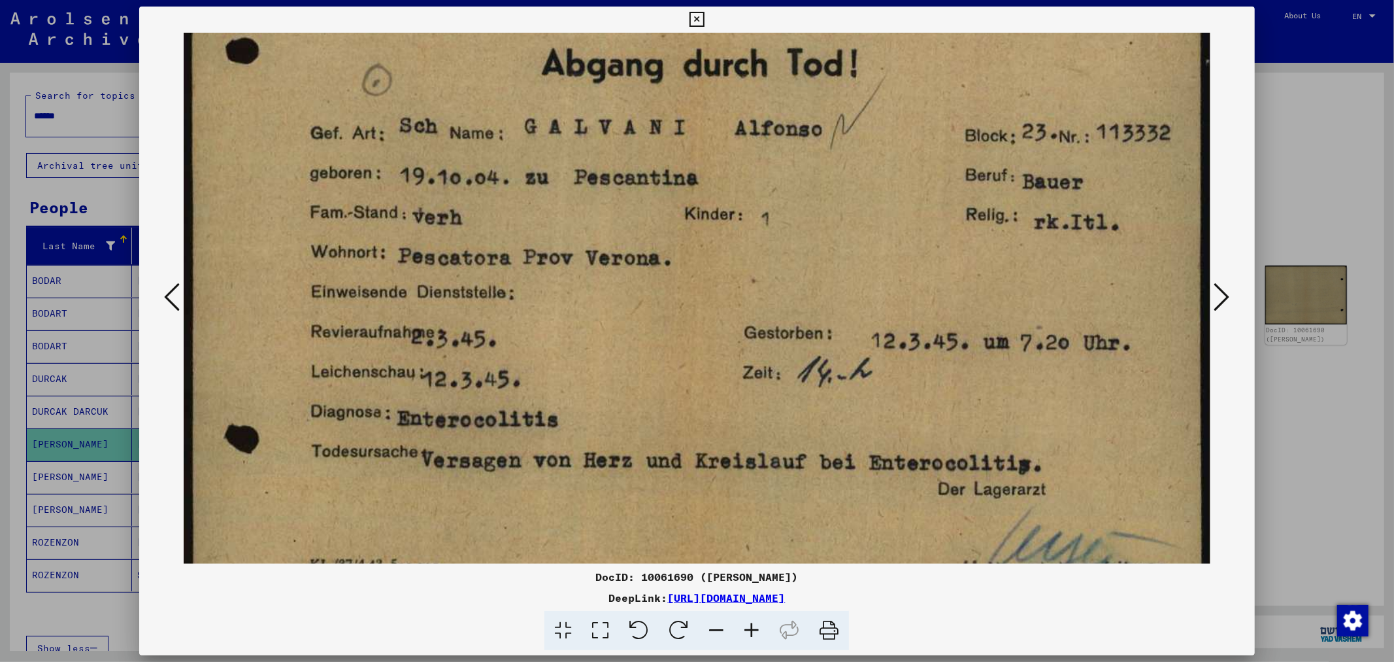
drag, startPoint x: 608, startPoint y: 465, endPoint x: 598, endPoint y: 326, distance: 139.6
click at [598, 326] on img at bounding box center [697, 249] width 1026 height 741
click at [1226, 286] on icon at bounding box center [1223, 296] width 16 height 31
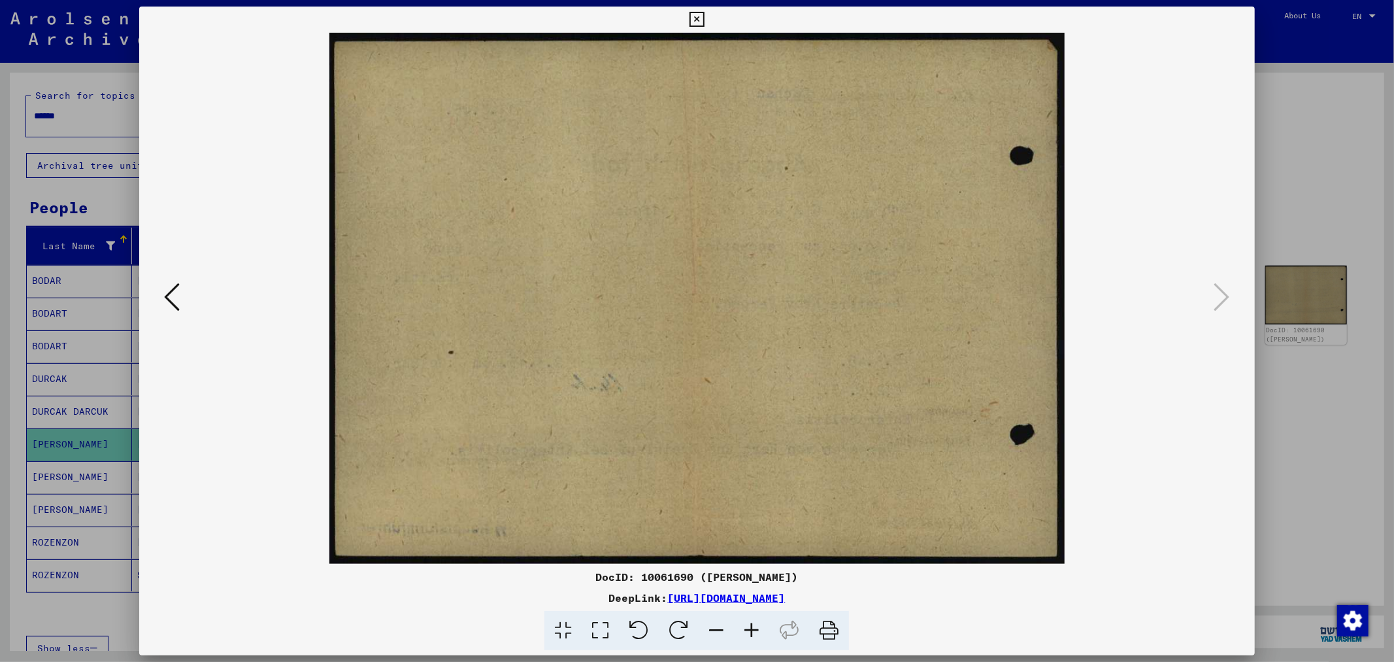
click at [1275, 197] on div at bounding box center [697, 331] width 1394 height 662
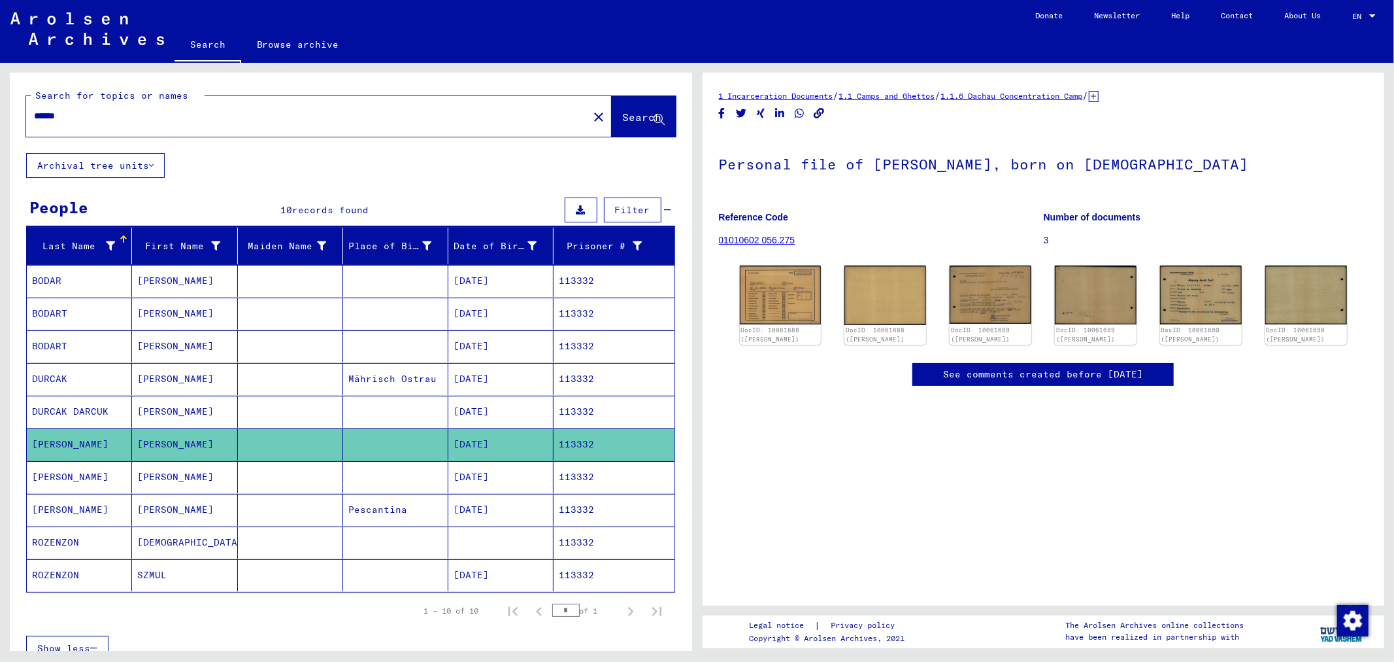
click at [511, 476] on mat-cell "[DATE]" at bounding box center [500, 477] width 105 height 32
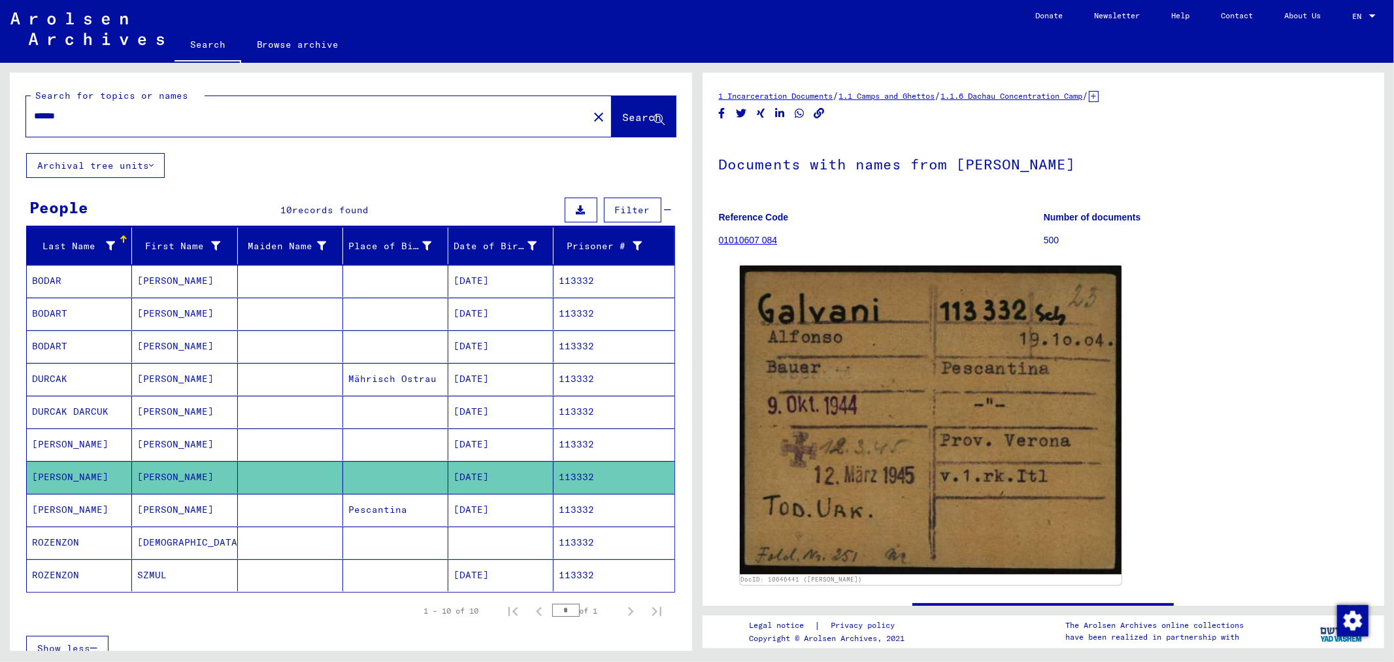
click at [111, 116] on input "******" at bounding box center [307, 116] width 546 height 14
click at [301, 445] on mat-cell at bounding box center [290, 444] width 105 height 32
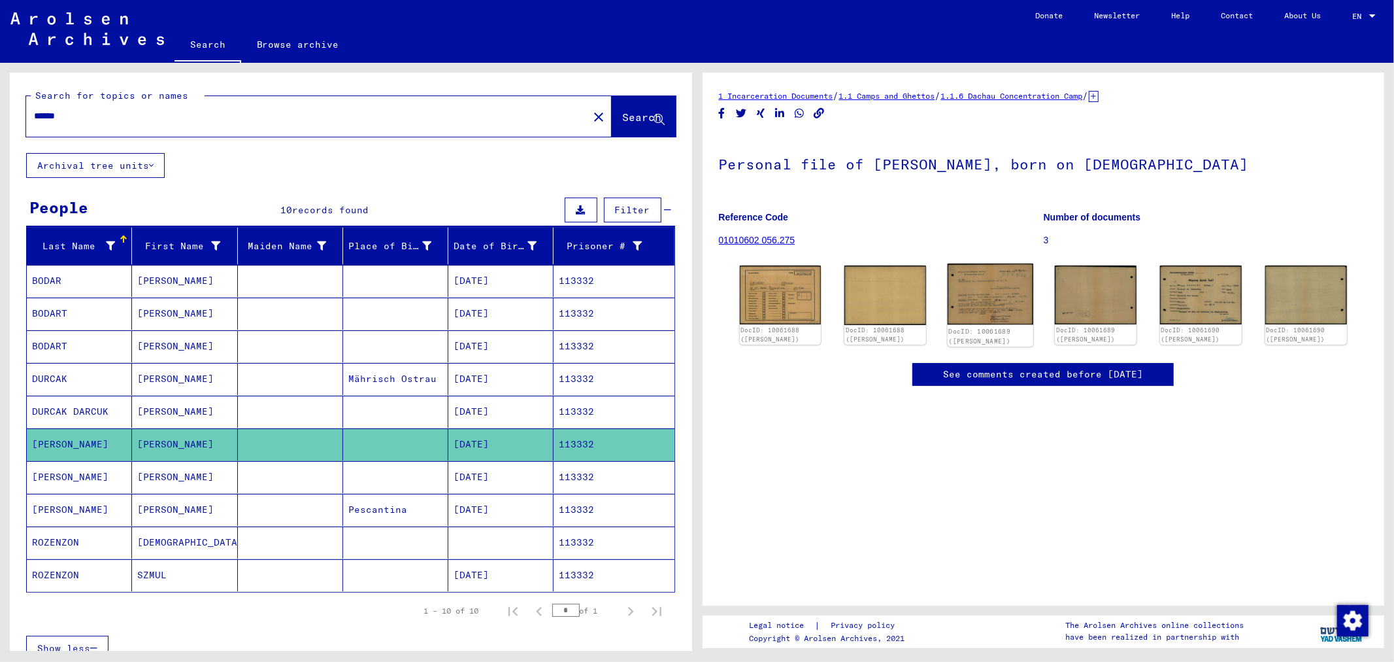
click at [986, 293] on img at bounding box center [991, 293] width 86 height 61
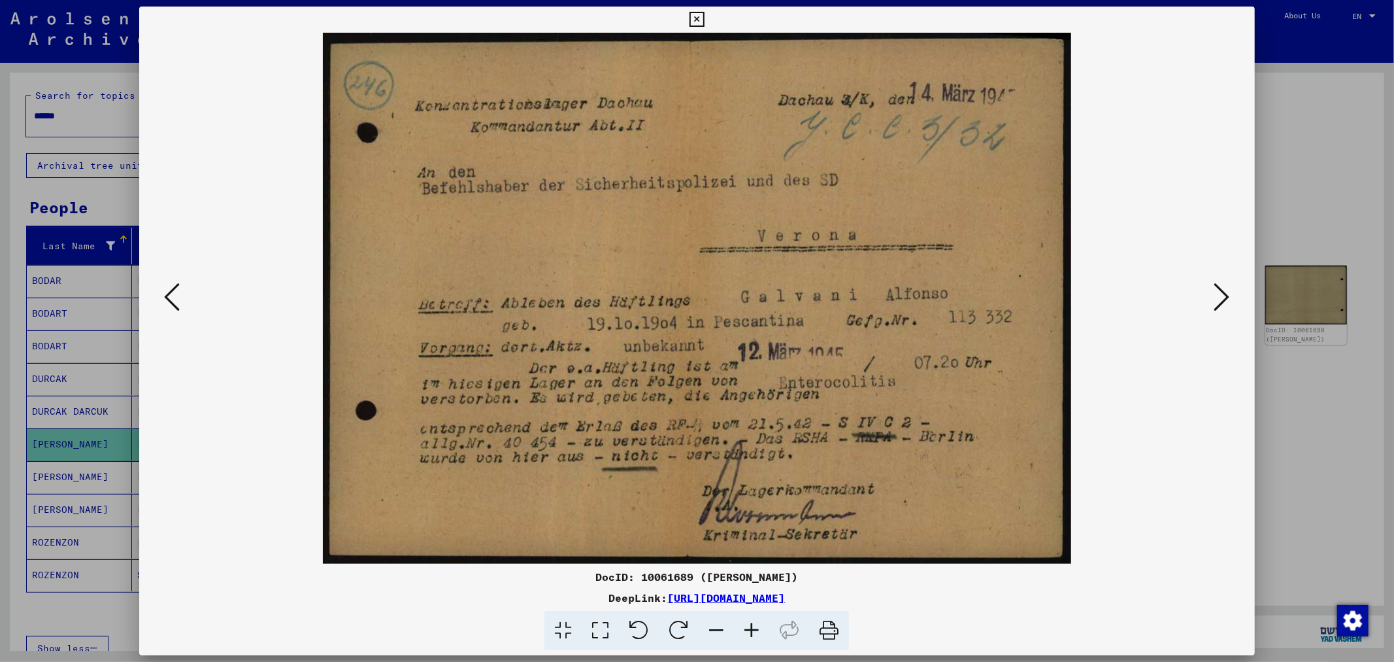
click at [603, 630] on icon at bounding box center [600, 631] width 37 height 40
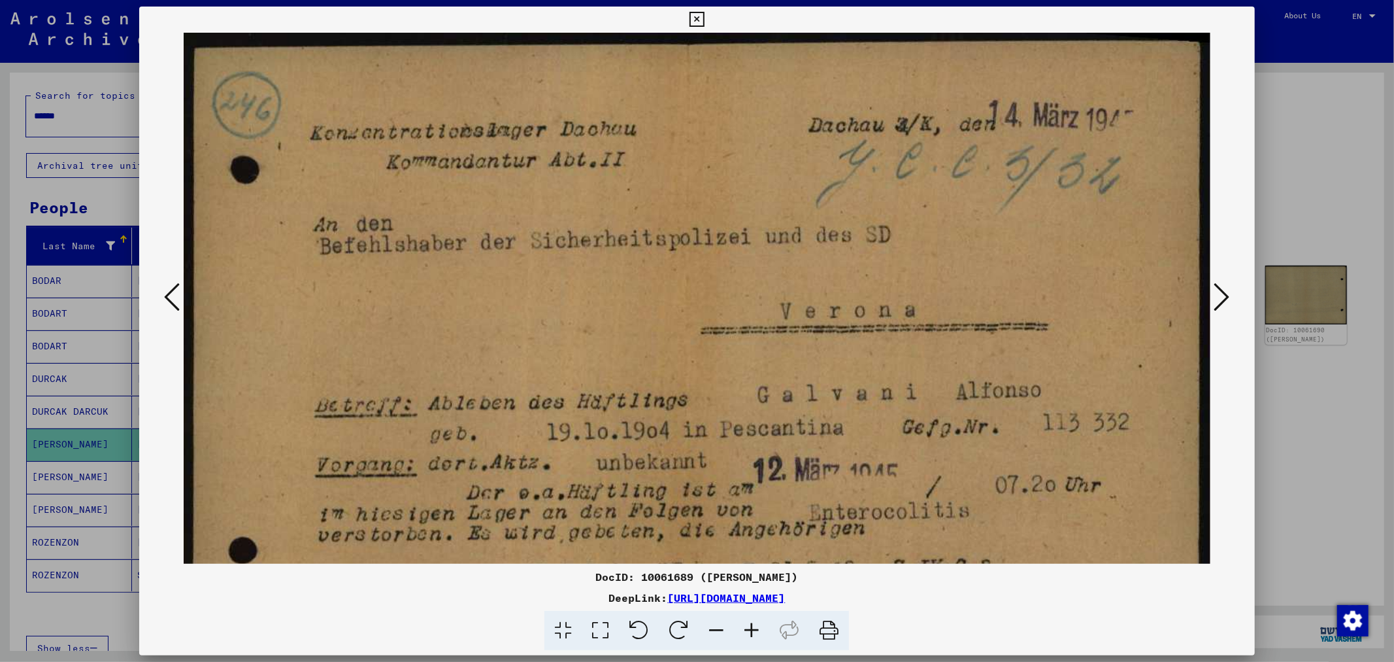
click at [754, 626] on icon at bounding box center [751, 631] width 35 height 40
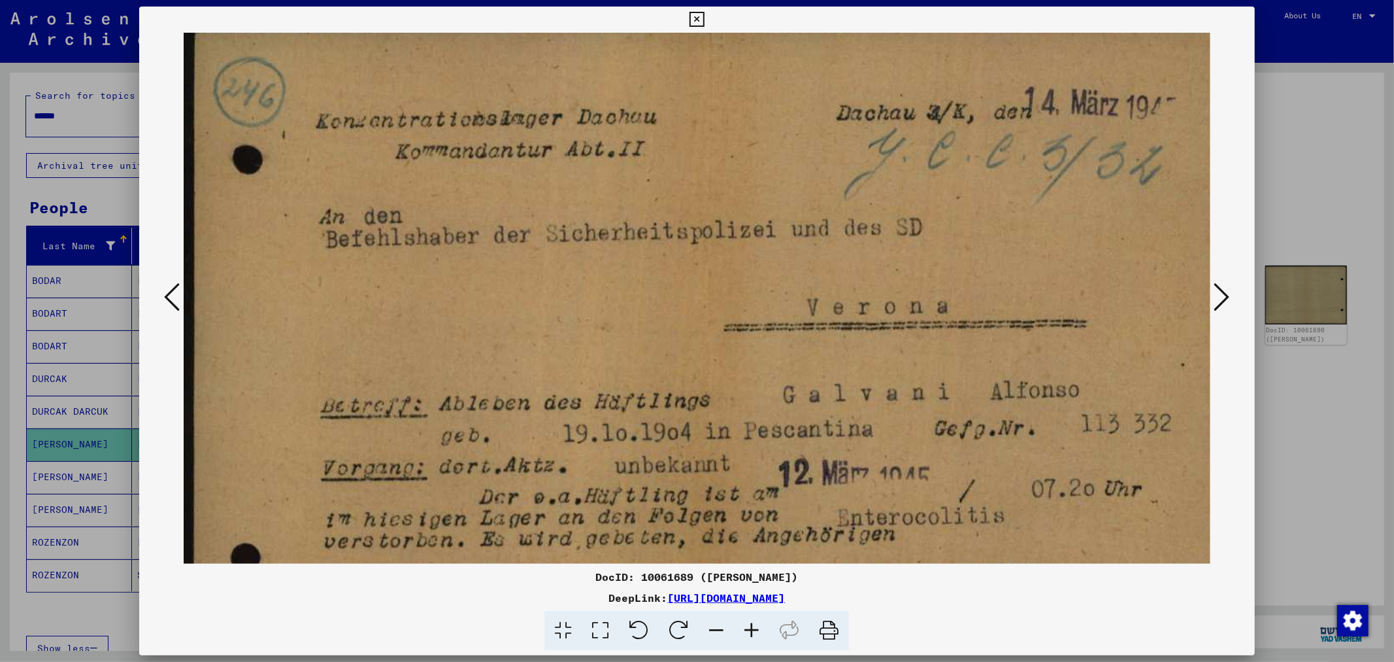
scroll to position [29, 0]
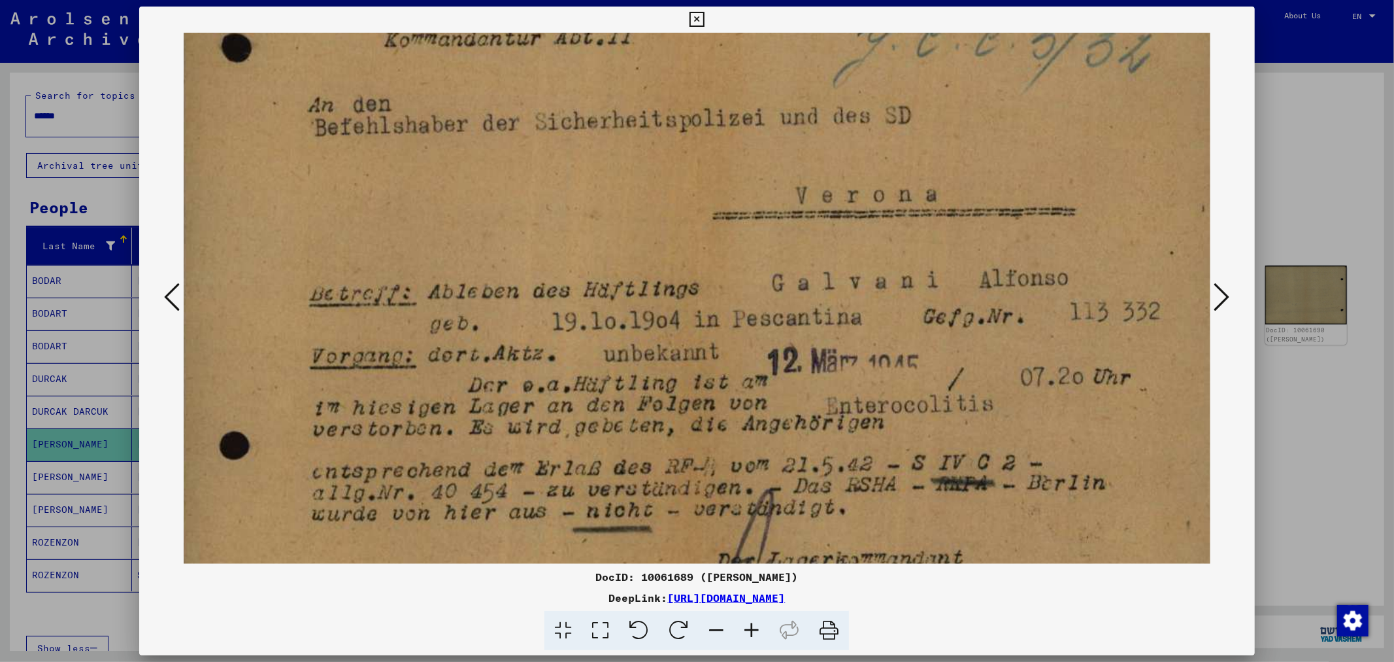
drag, startPoint x: 739, startPoint y: 458, endPoint x: 729, endPoint y: 336, distance: 122.0
click at [729, 336] on img at bounding box center [709, 285] width 1073 height 760
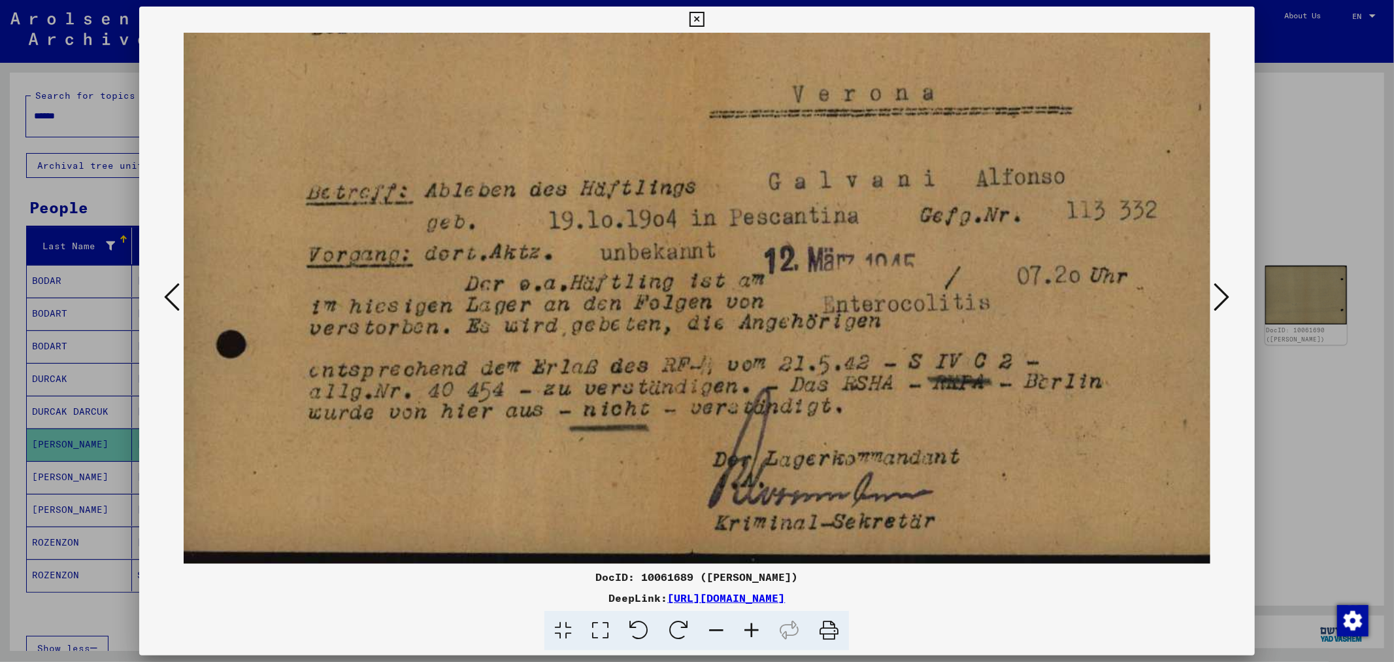
scroll to position [229, 14]
drag, startPoint x: 710, startPoint y: 433, endPoint x: 708, endPoint y: 324, distance: 108.5
click at [708, 324] on img at bounding box center [706, 183] width 1073 height 760
click at [1226, 293] on icon at bounding box center [1223, 296] width 16 height 31
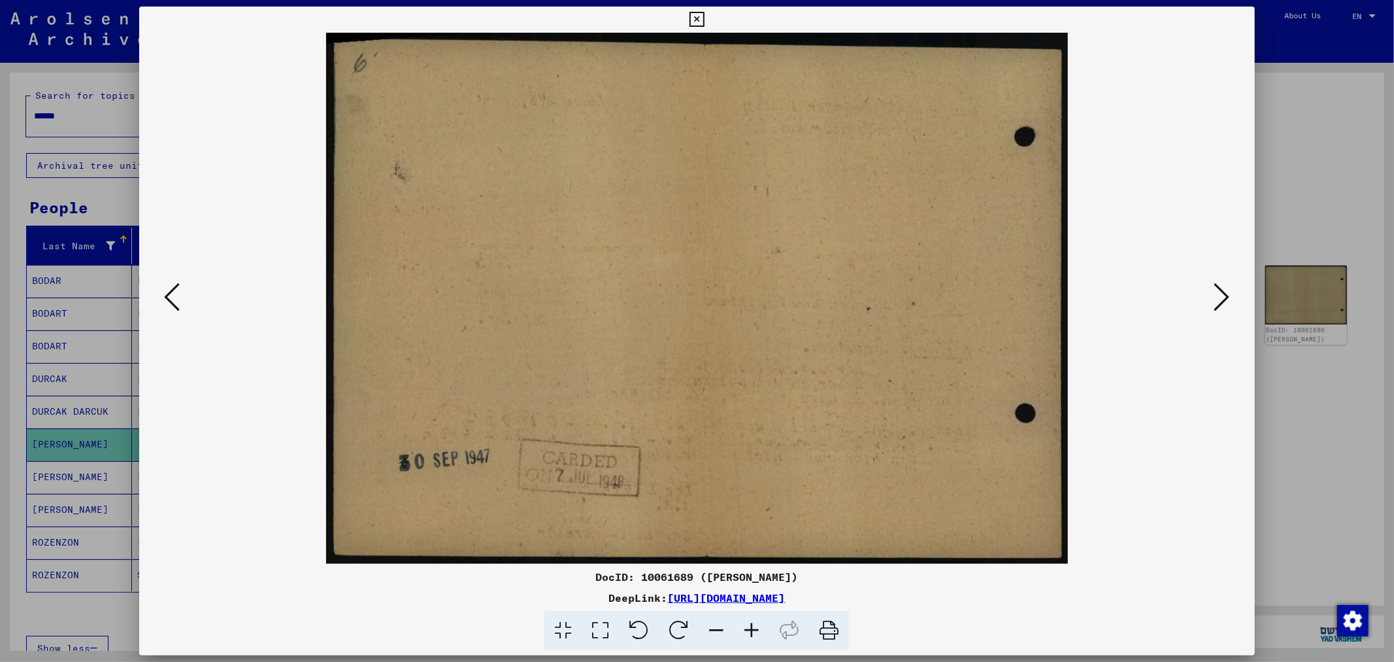
click at [1226, 297] on icon at bounding box center [1223, 296] width 16 height 31
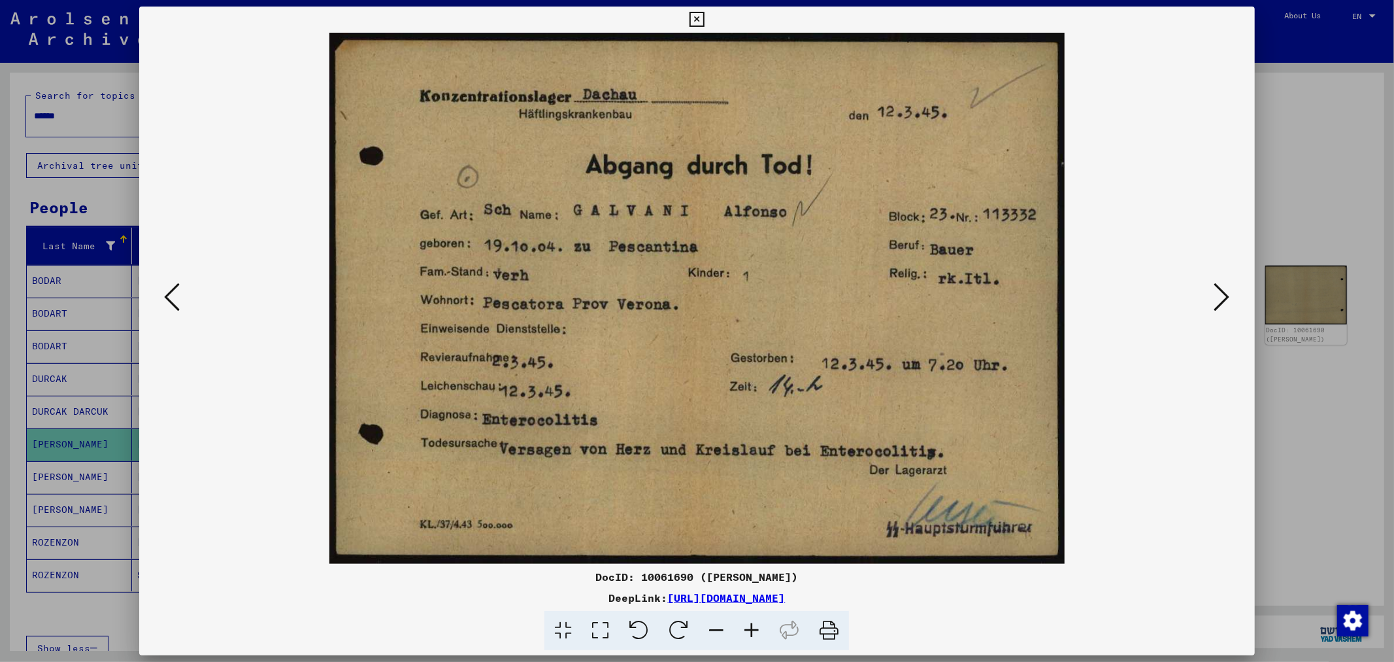
click at [1308, 217] on div at bounding box center [697, 331] width 1394 height 662
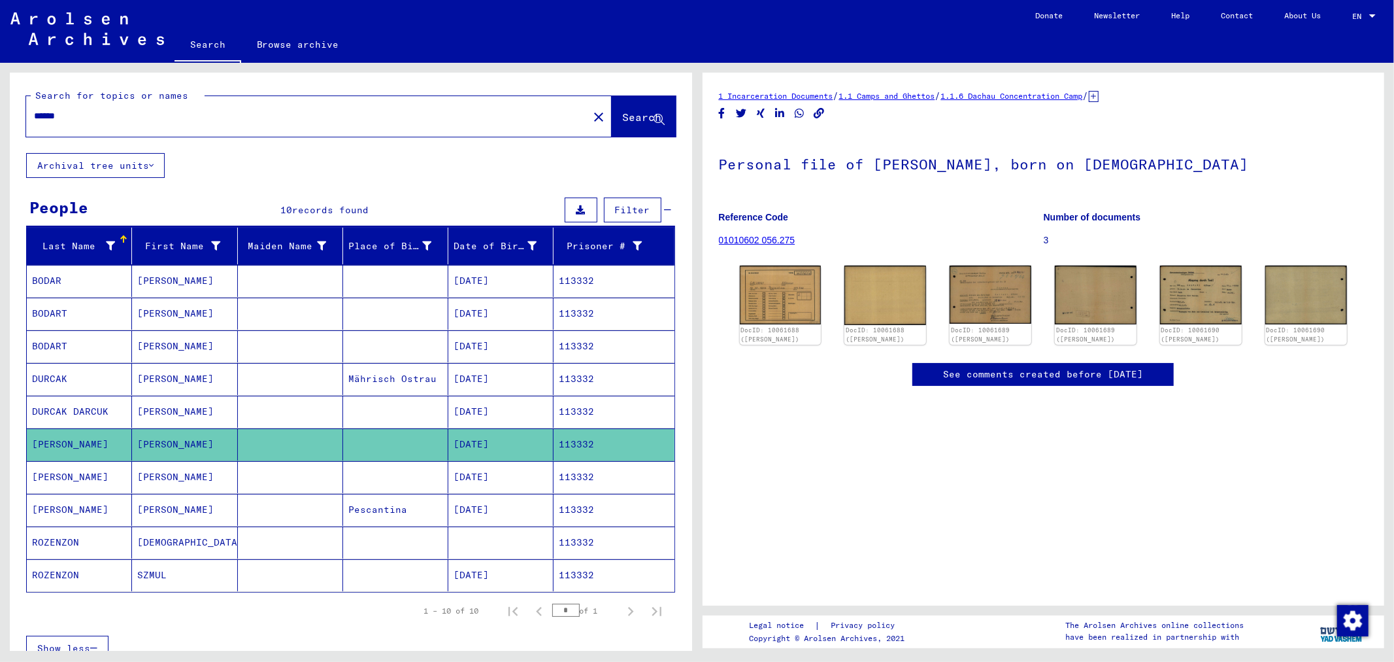
click at [113, 118] on input "******" at bounding box center [307, 116] width 546 height 14
type input "*"
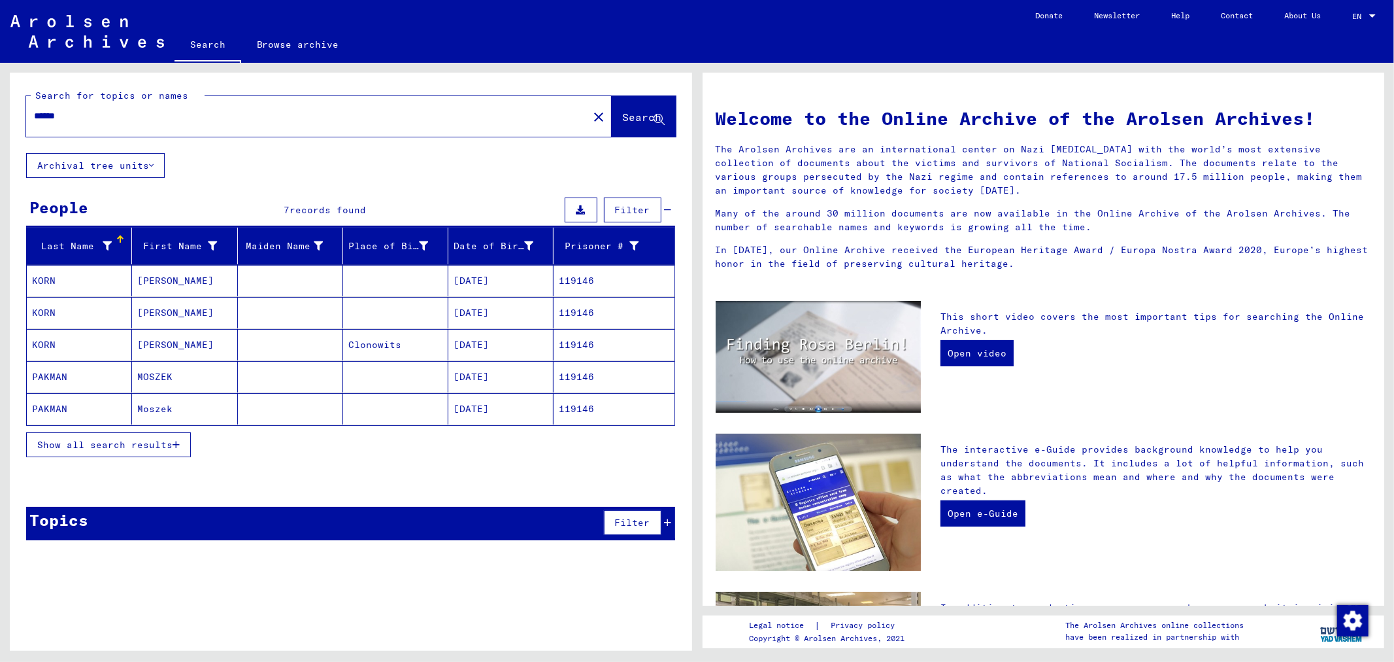
click at [172, 451] on button "Show all search results" at bounding box center [108, 444] width 165 height 25
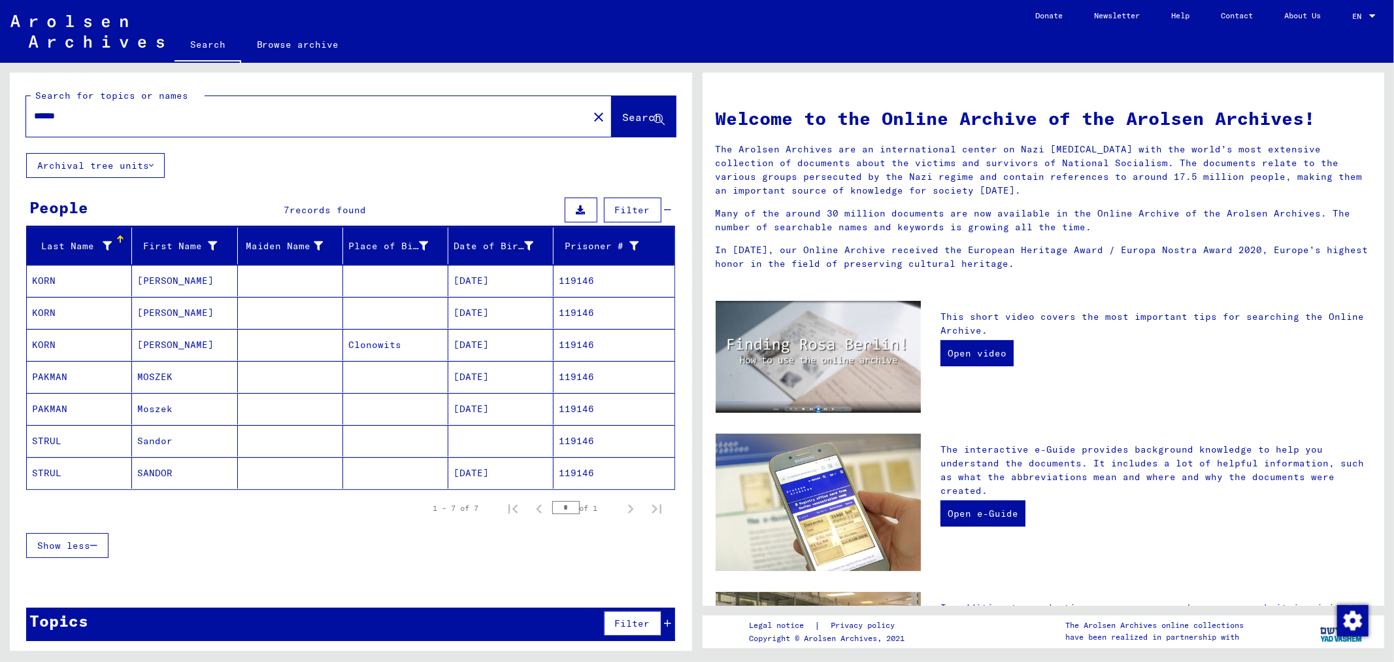
click at [92, 114] on input "******" at bounding box center [303, 116] width 539 height 14
type input "*"
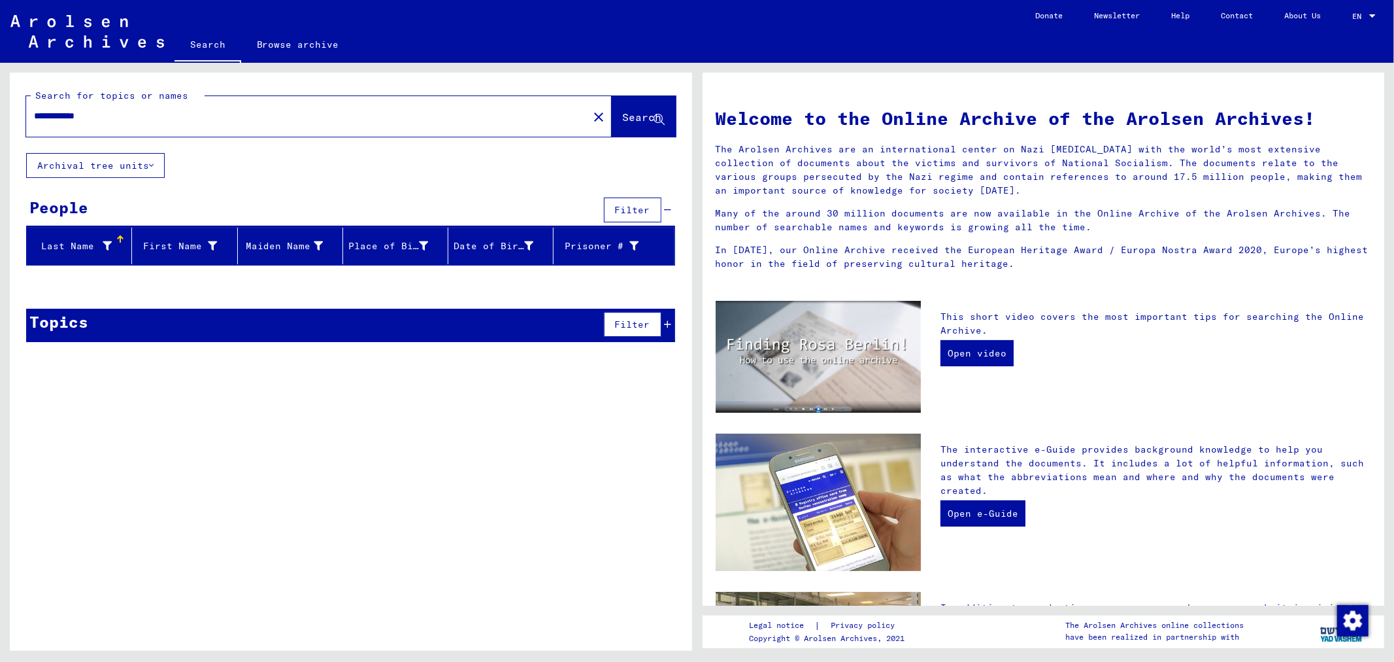
click at [161, 120] on input "**********" at bounding box center [303, 116] width 539 height 14
type input "*"
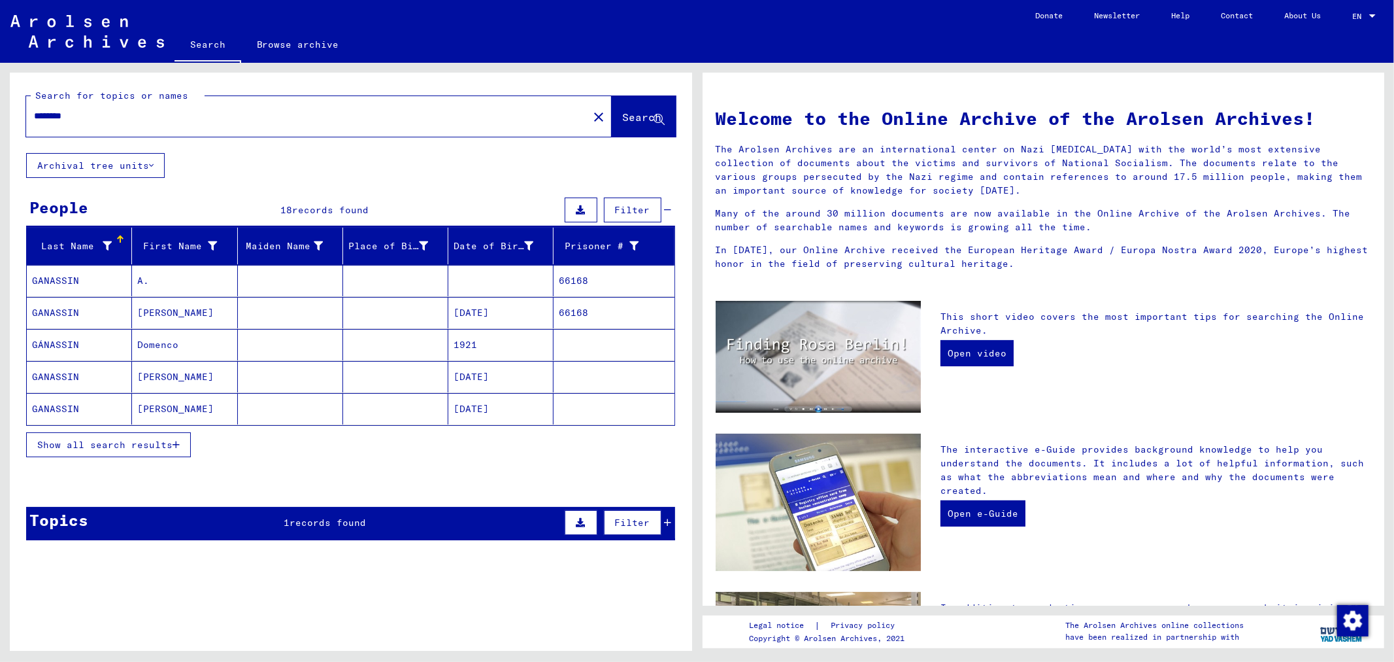
click at [177, 440] on icon "button" at bounding box center [176, 444] width 7 height 9
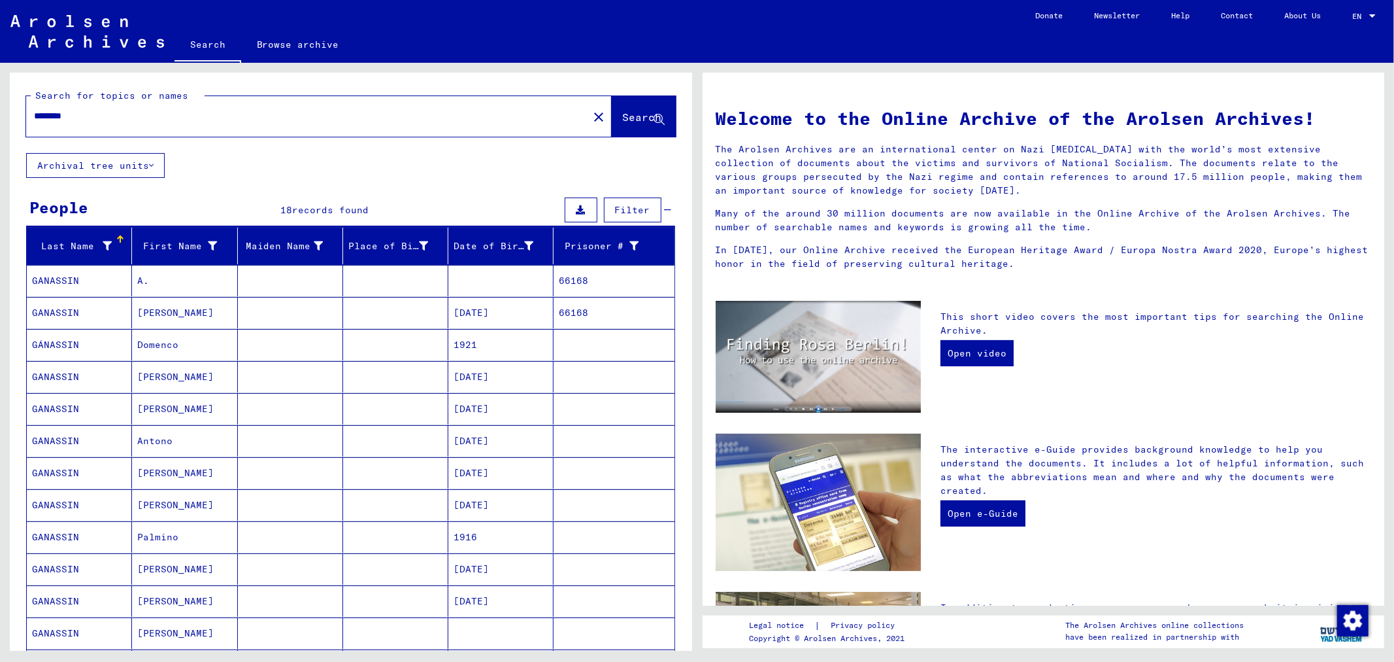
click at [268, 116] on input "********" at bounding box center [303, 116] width 539 height 14
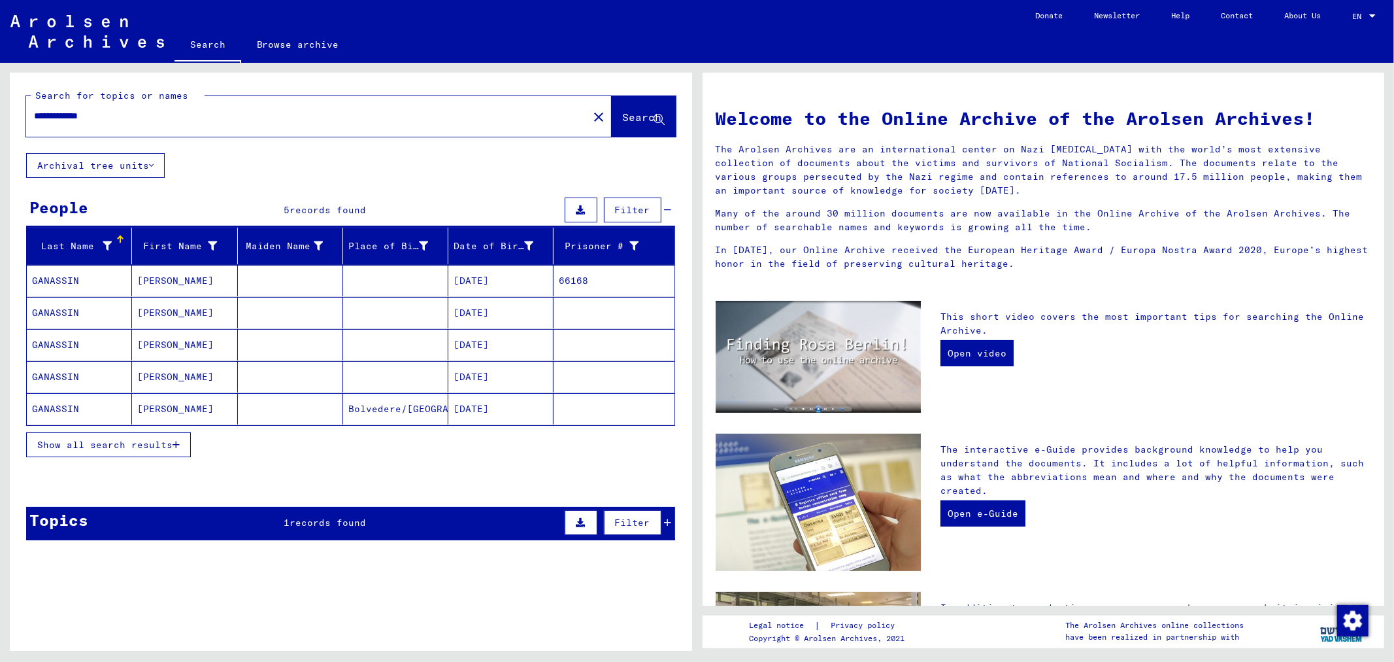
click at [603, 282] on mat-cell "66168" at bounding box center [614, 280] width 120 height 31
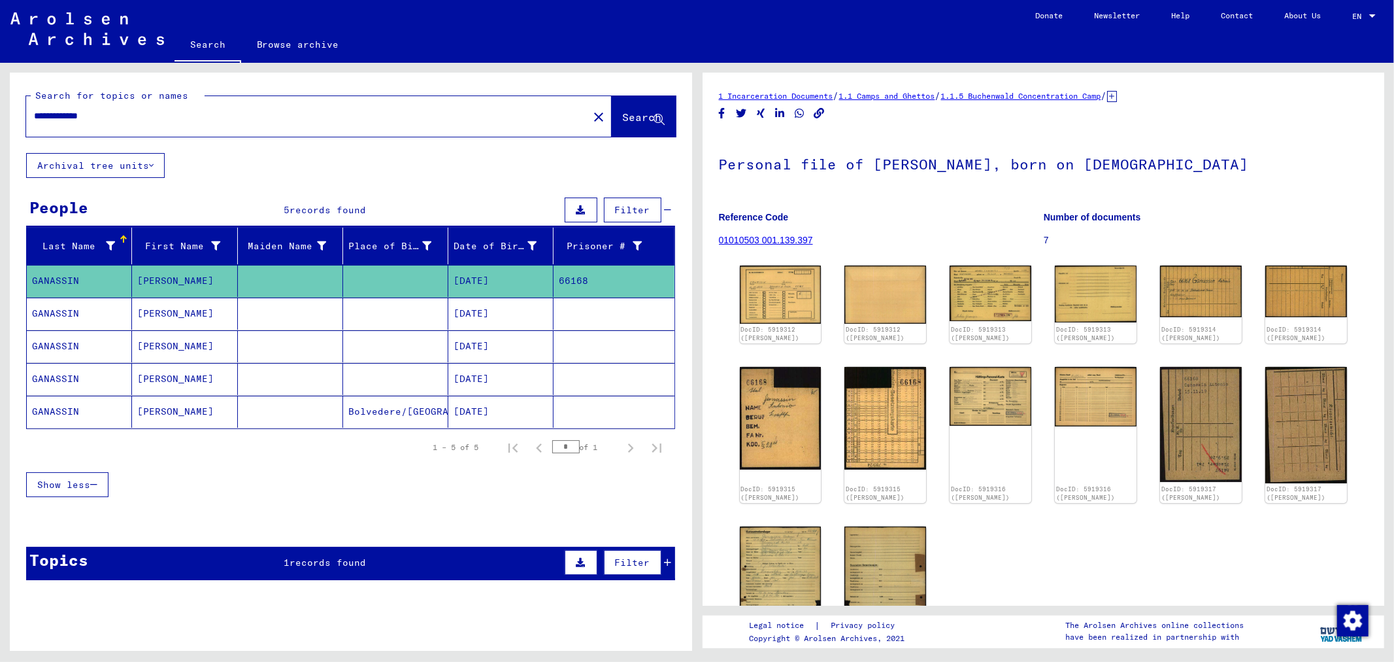
click at [116, 115] on input "**********" at bounding box center [307, 116] width 546 height 14
type input "*"
type input "*****"
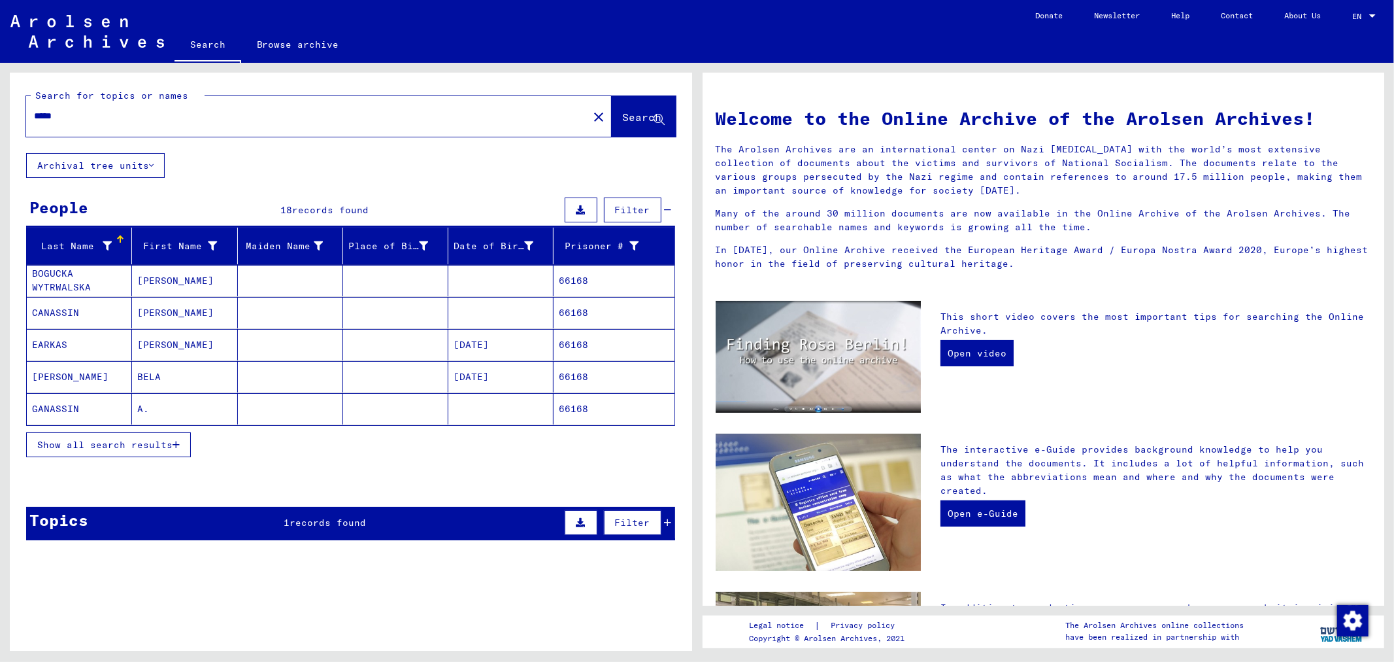
click at [180, 446] on icon "button" at bounding box center [176, 444] width 7 height 9
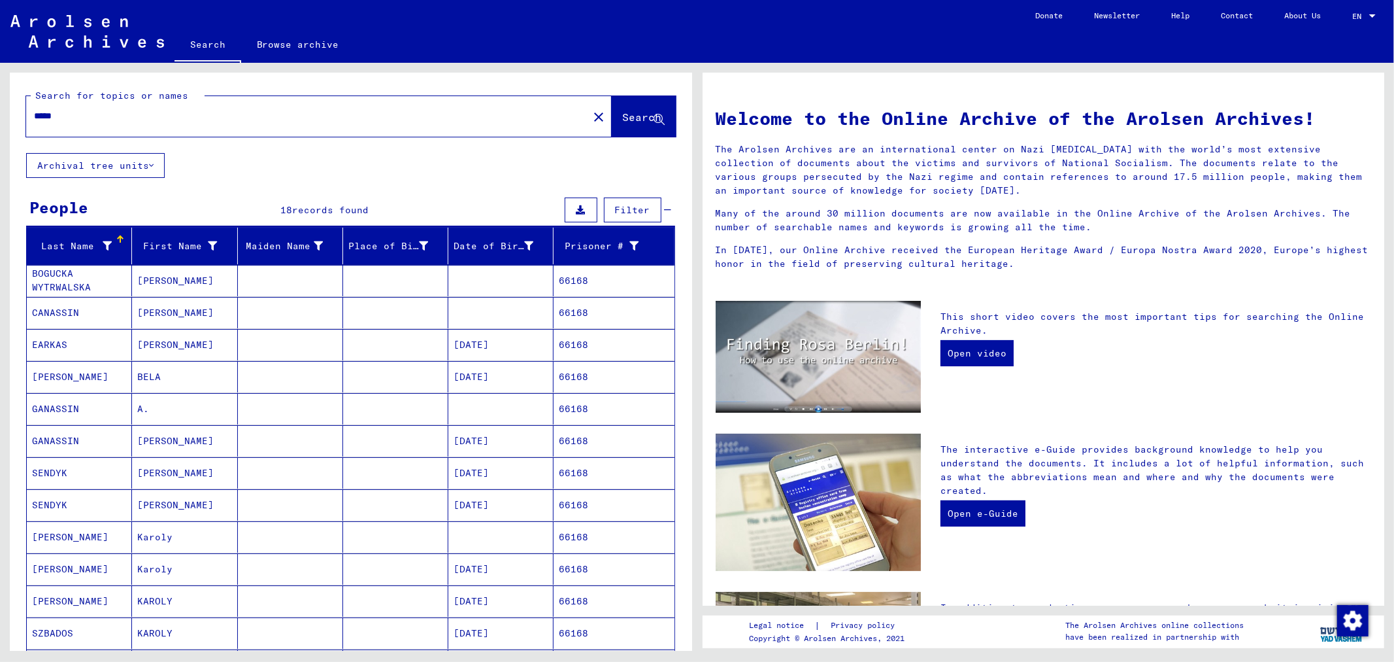
click at [585, 407] on mat-cell "66168" at bounding box center [614, 408] width 120 height 31
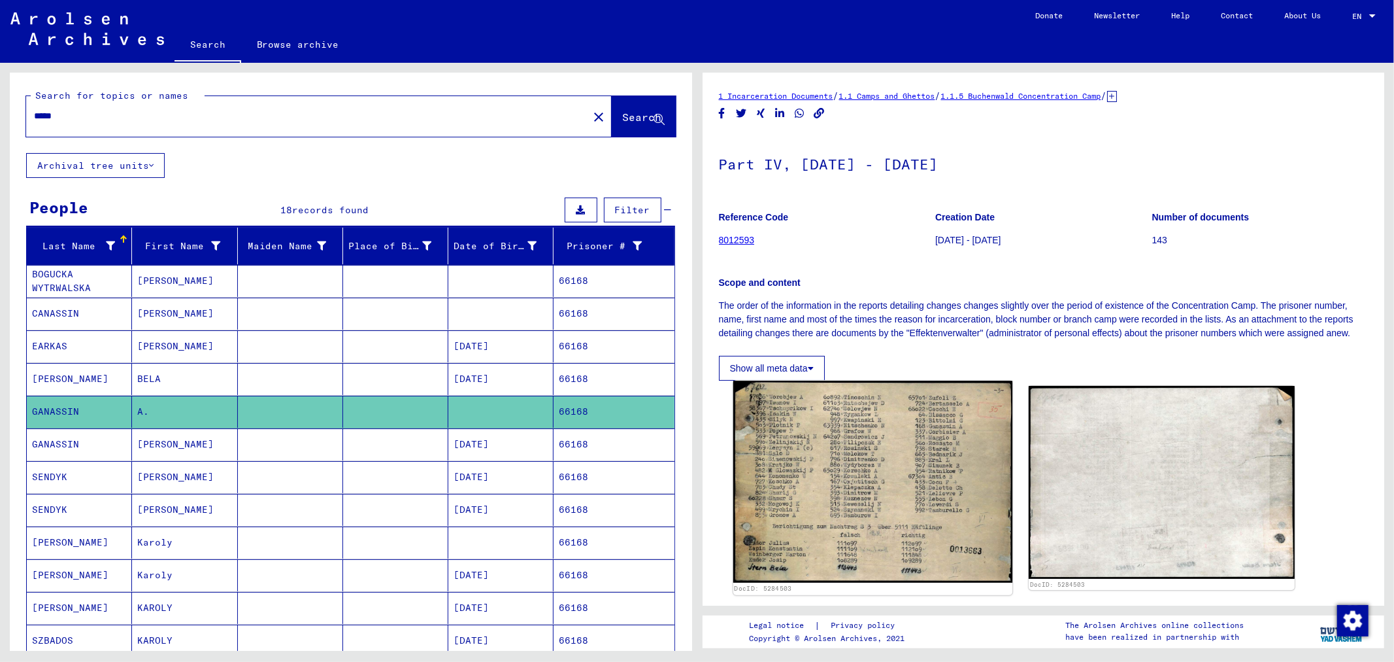
click at [852, 451] on img at bounding box center [872, 481] width 279 height 202
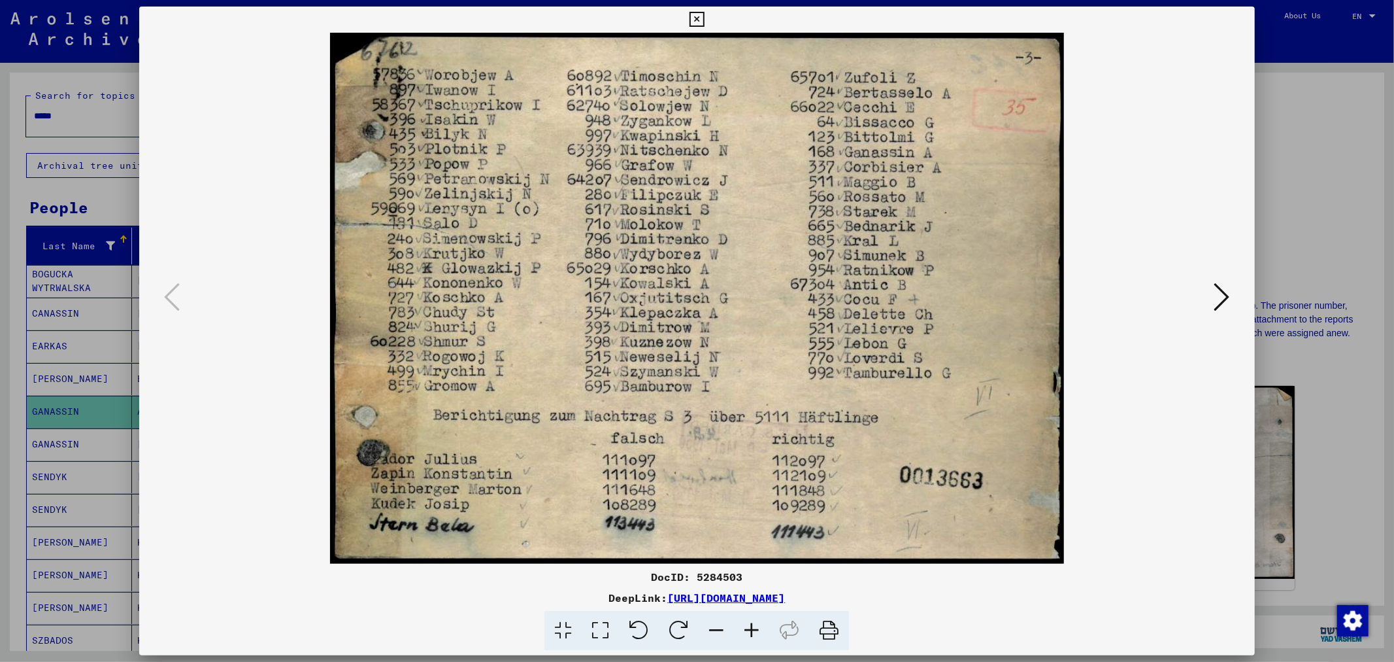
click at [601, 623] on icon at bounding box center [600, 631] width 37 height 40
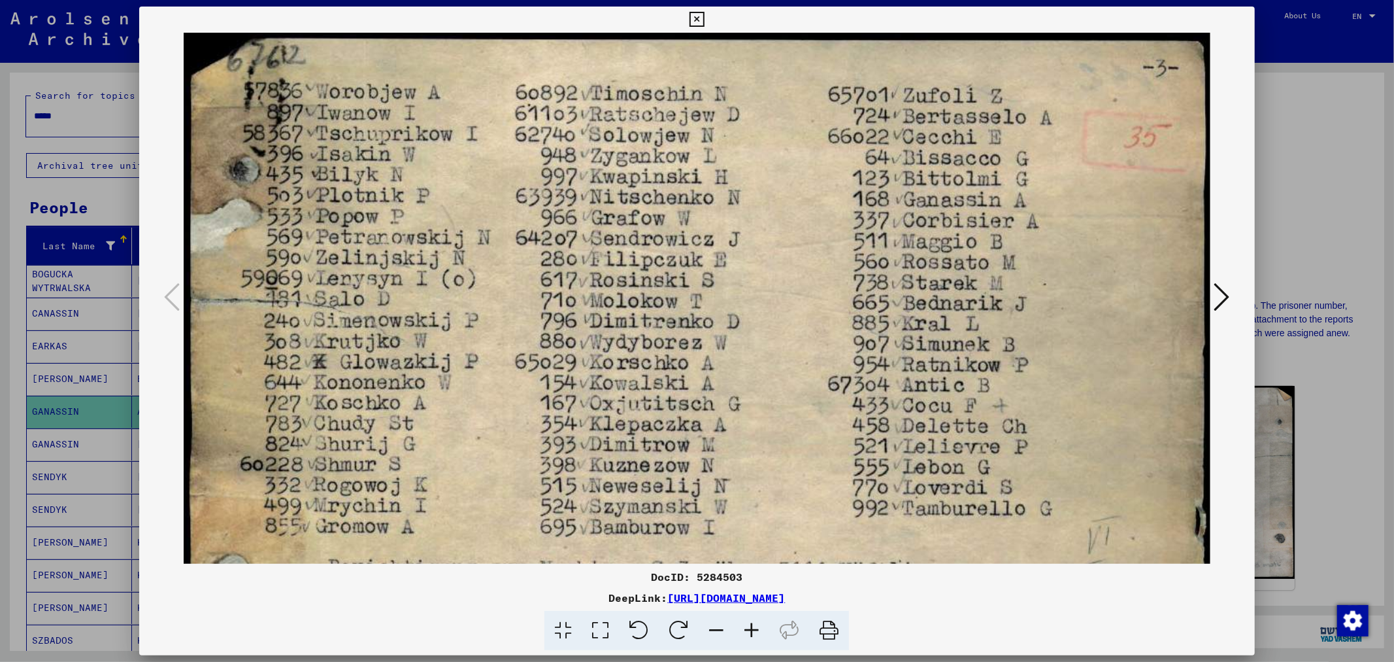
click at [748, 631] on icon at bounding box center [751, 631] width 35 height 40
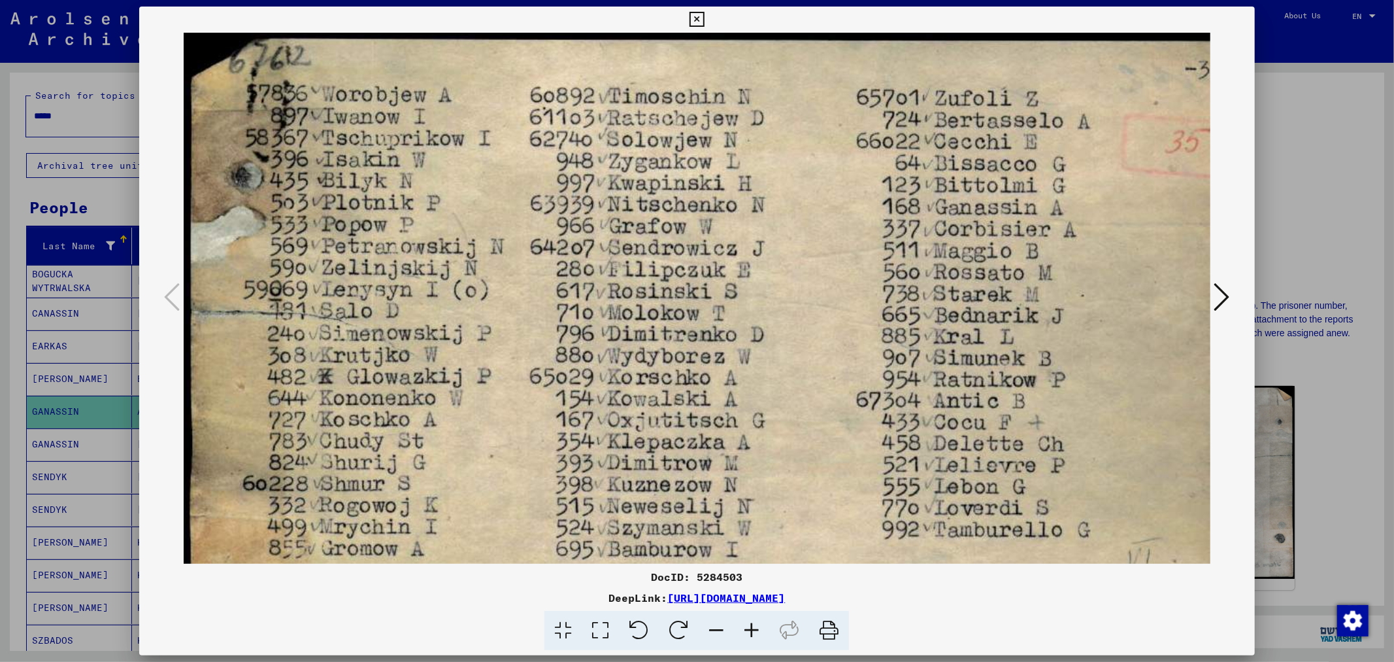
click at [1343, 194] on div at bounding box center [697, 331] width 1394 height 662
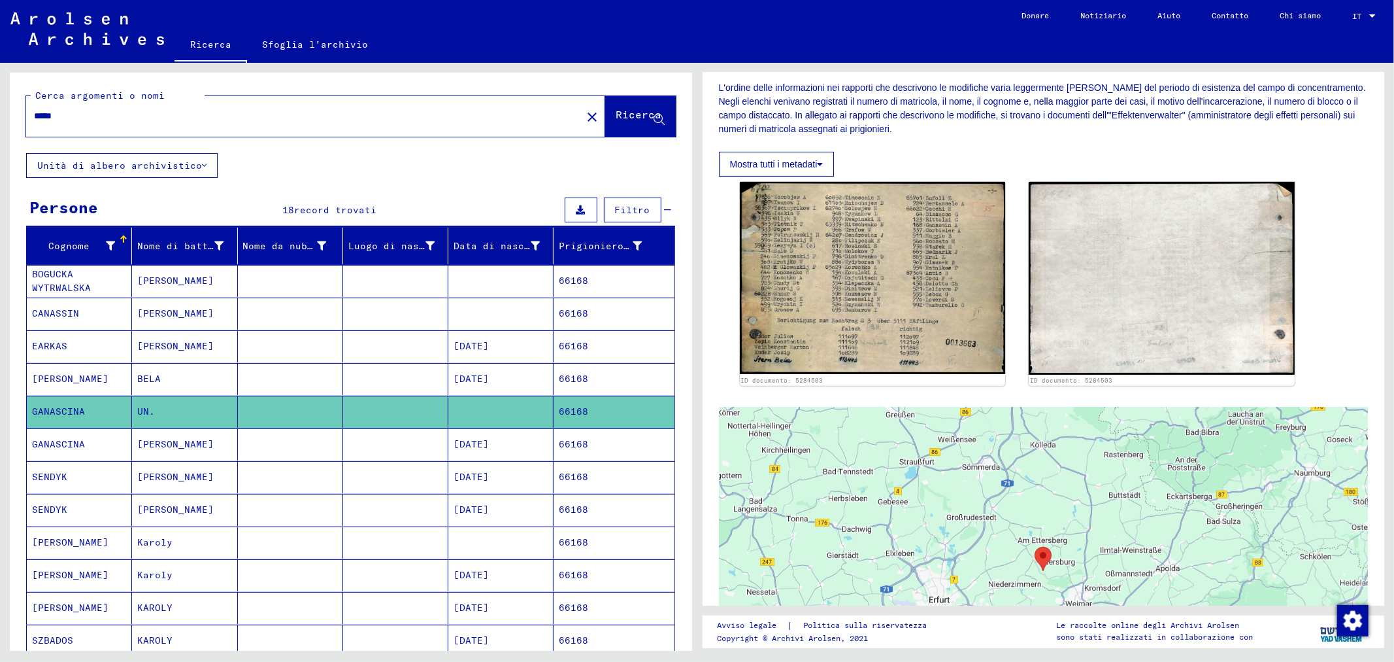
scroll to position [290, 0]
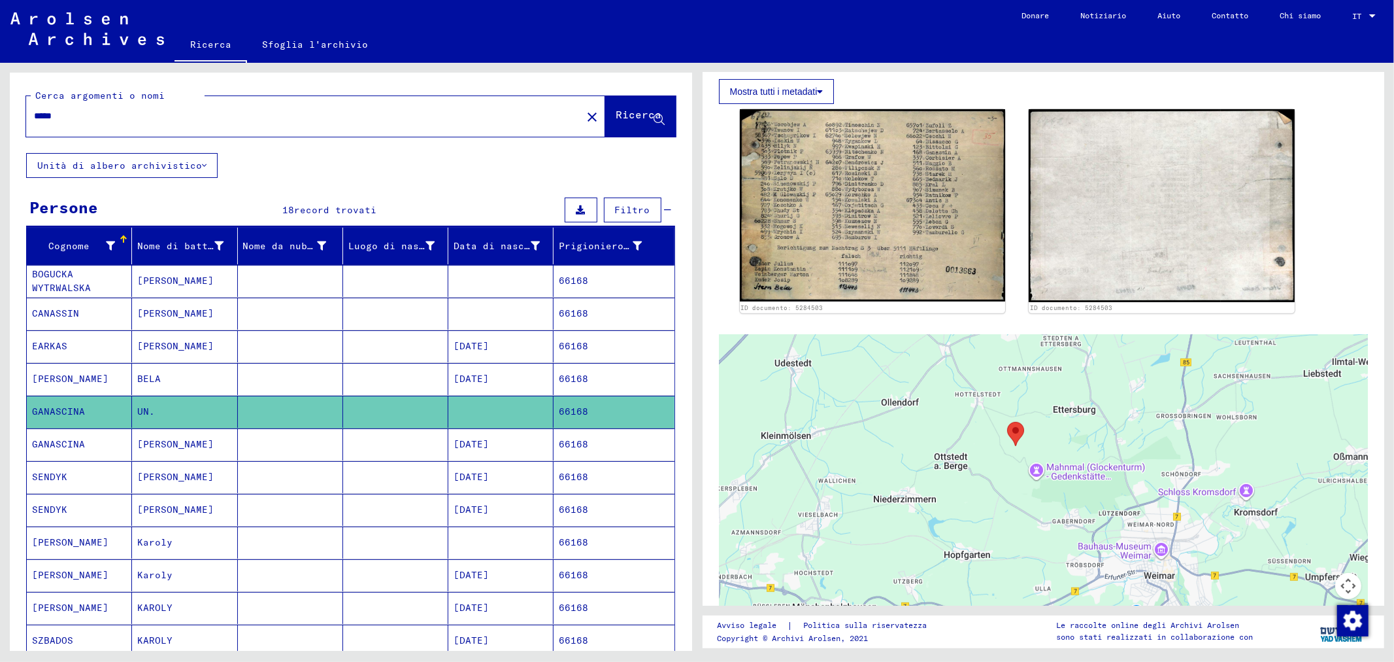
drag, startPoint x: 916, startPoint y: 449, endPoint x: 1116, endPoint y: 448, distance: 199.4
click at [1116, 448] on div at bounding box center [1044, 498] width 650 height 327
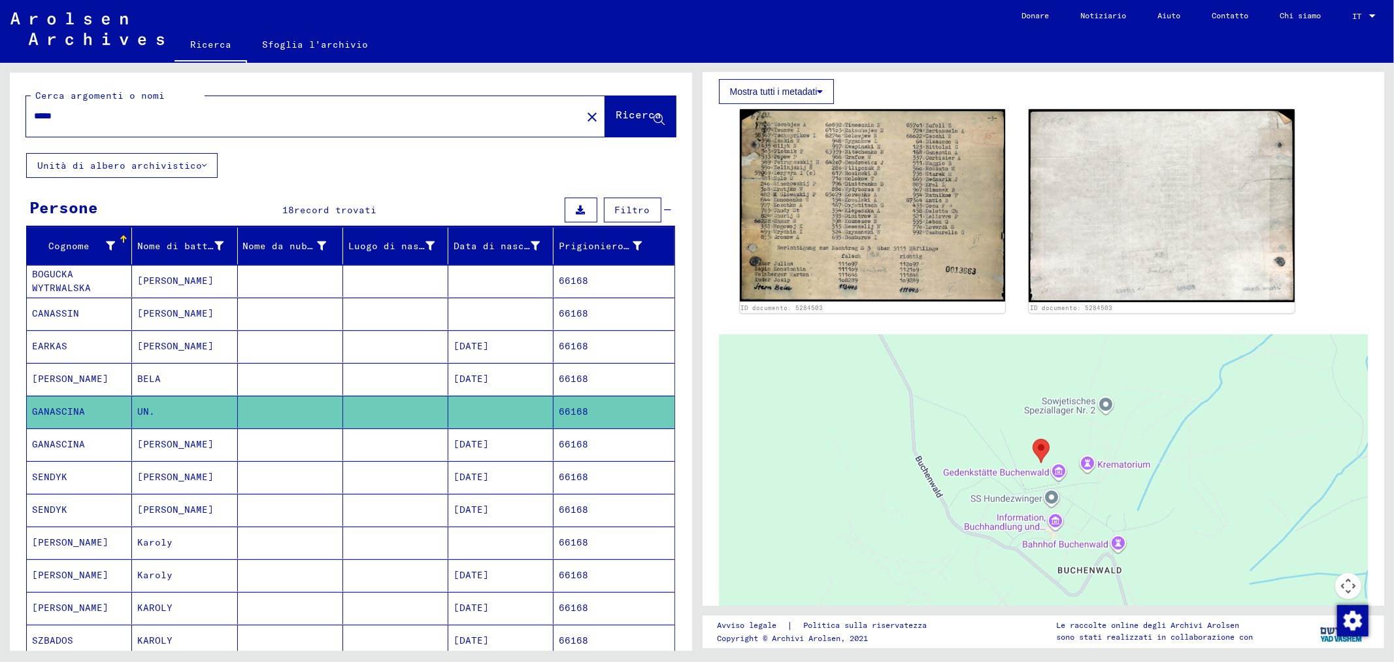
drag, startPoint x: 1051, startPoint y: 422, endPoint x: 769, endPoint y: 416, distance: 282.5
click at [769, 416] on div at bounding box center [1044, 498] width 650 height 327
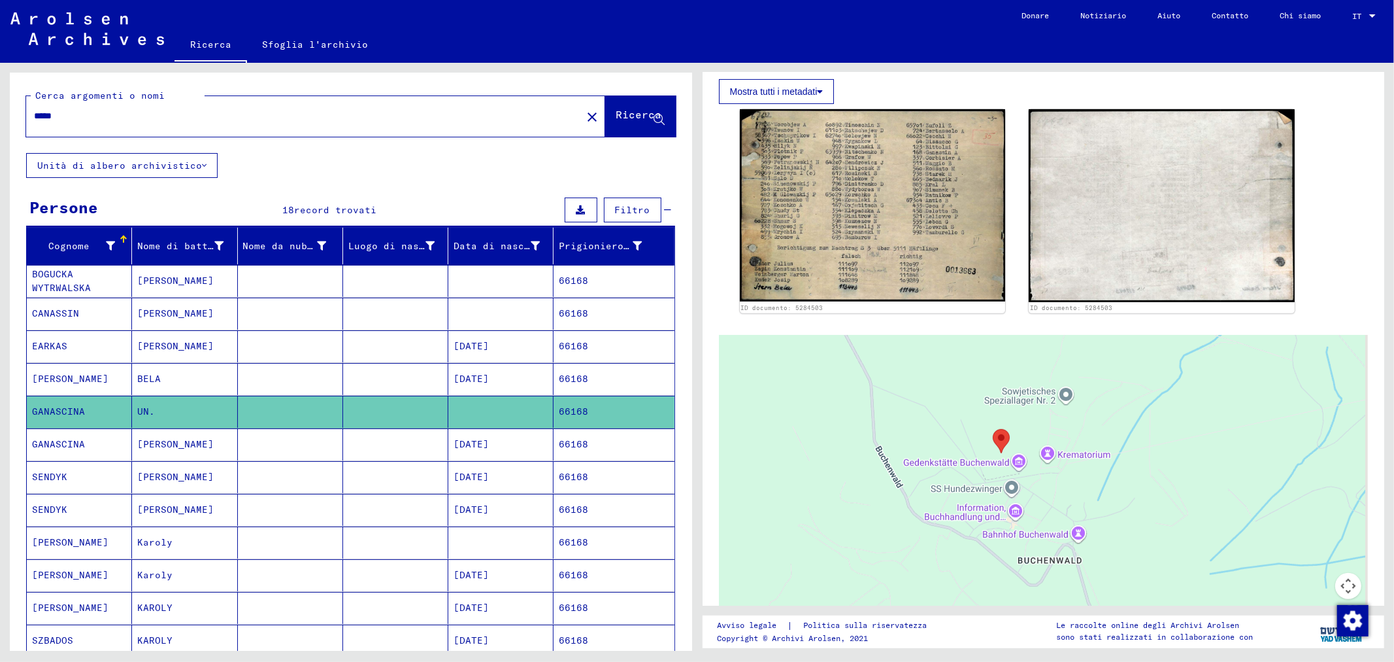
drag, startPoint x: 878, startPoint y: 429, endPoint x: 801, endPoint y: 417, distance: 77.4
click at [801, 417] on div at bounding box center [1044, 498] width 650 height 327
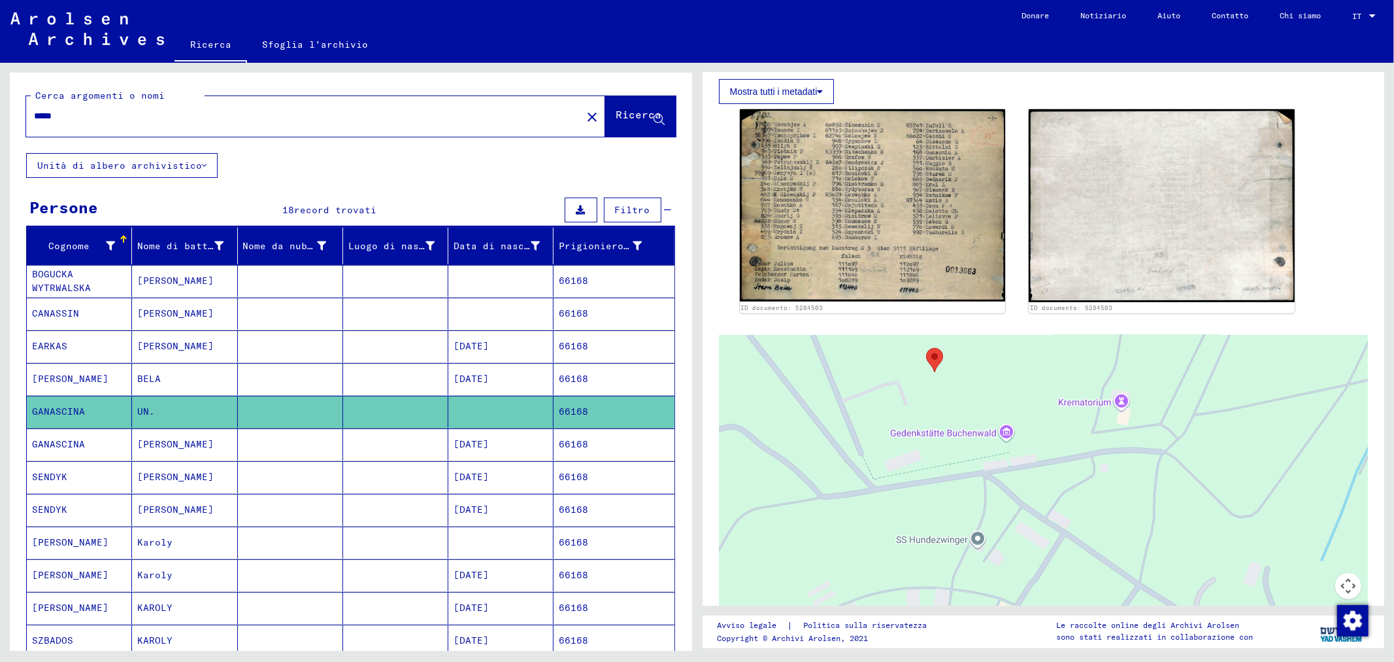
drag, startPoint x: 957, startPoint y: 465, endPoint x: 831, endPoint y: 315, distance: 196.3
click at [831, 318] on div "← Sposta a sinistra → Sposta a destra ↑ Sposta in alto ↓ Sposta in basso + Aume…" at bounding box center [1044, 489] width 650 height 343
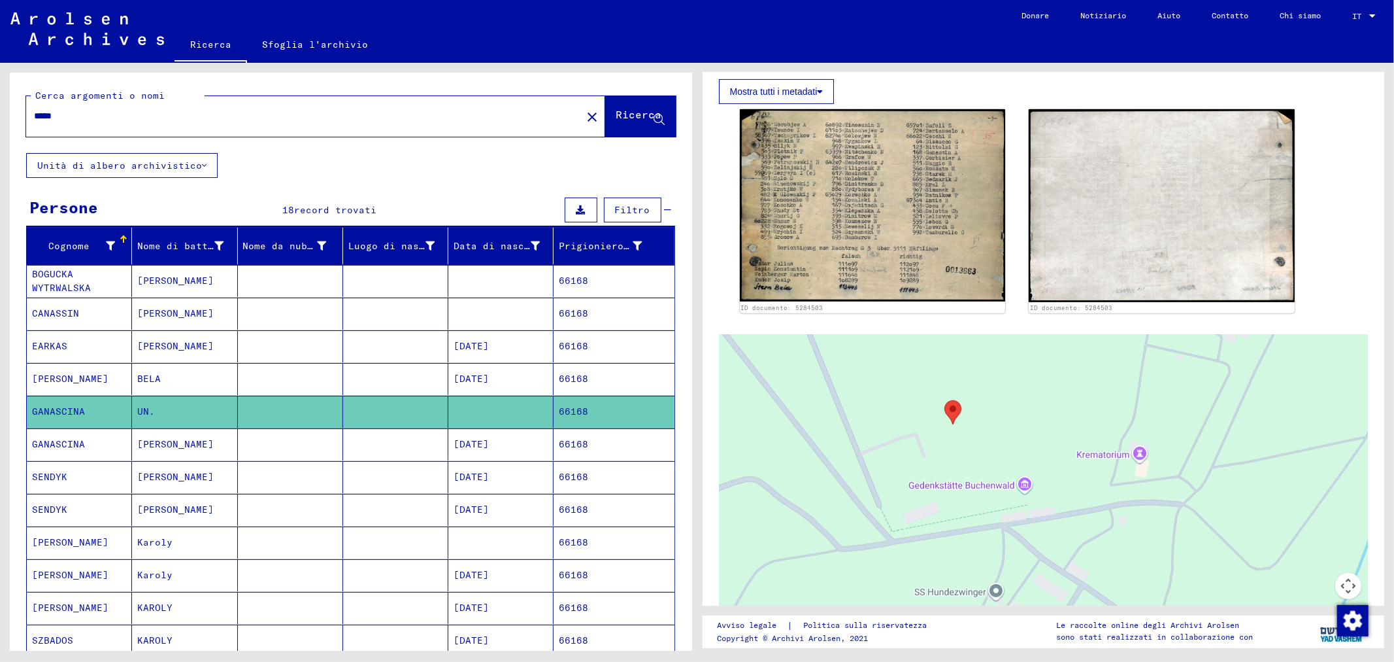
drag, startPoint x: 838, startPoint y: 341, endPoint x: 856, endPoint y: 395, distance: 56.6
click at [856, 395] on div at bounding box center [1044, 498] width 650 height 327
